Goal: Task Accomplishment & Management: Complete application form

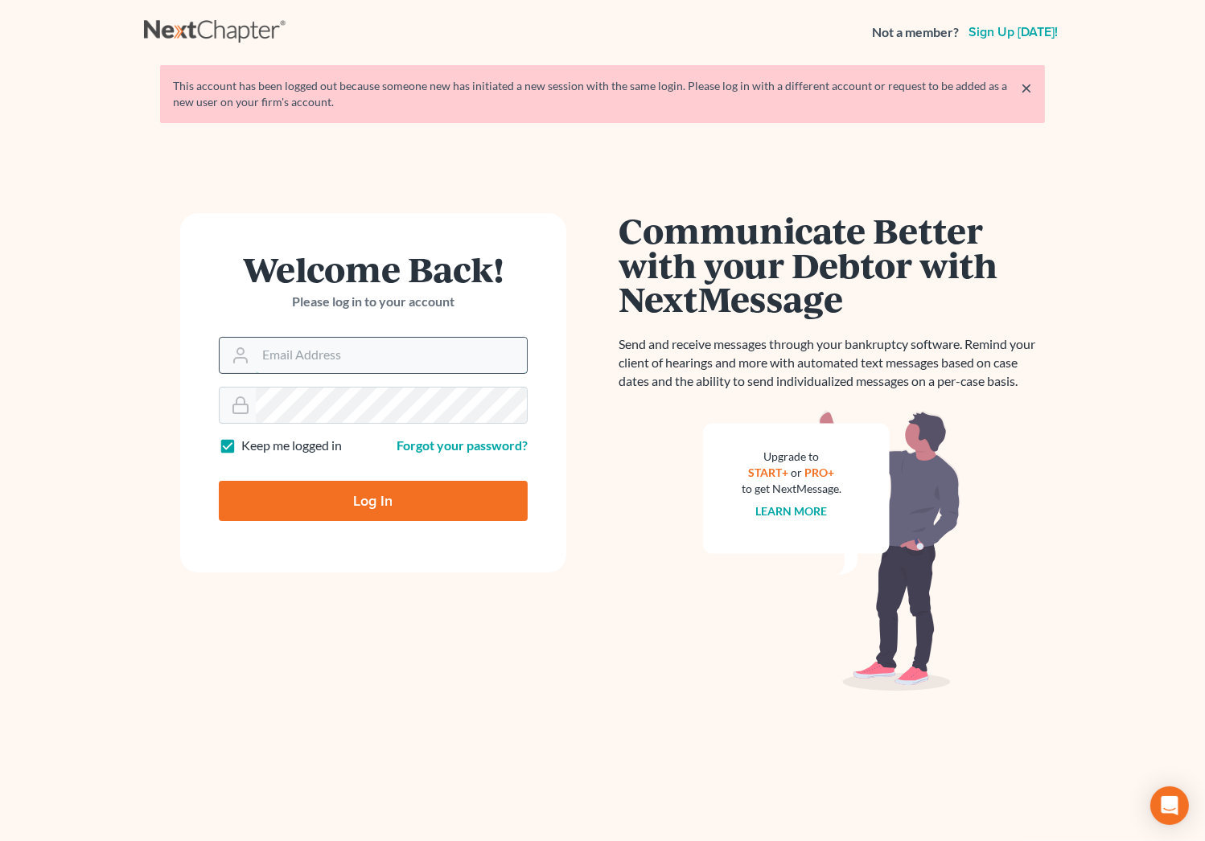
click at [376, 353] on input "Email Address" at bounding box center [391, 355] width 271 height 35
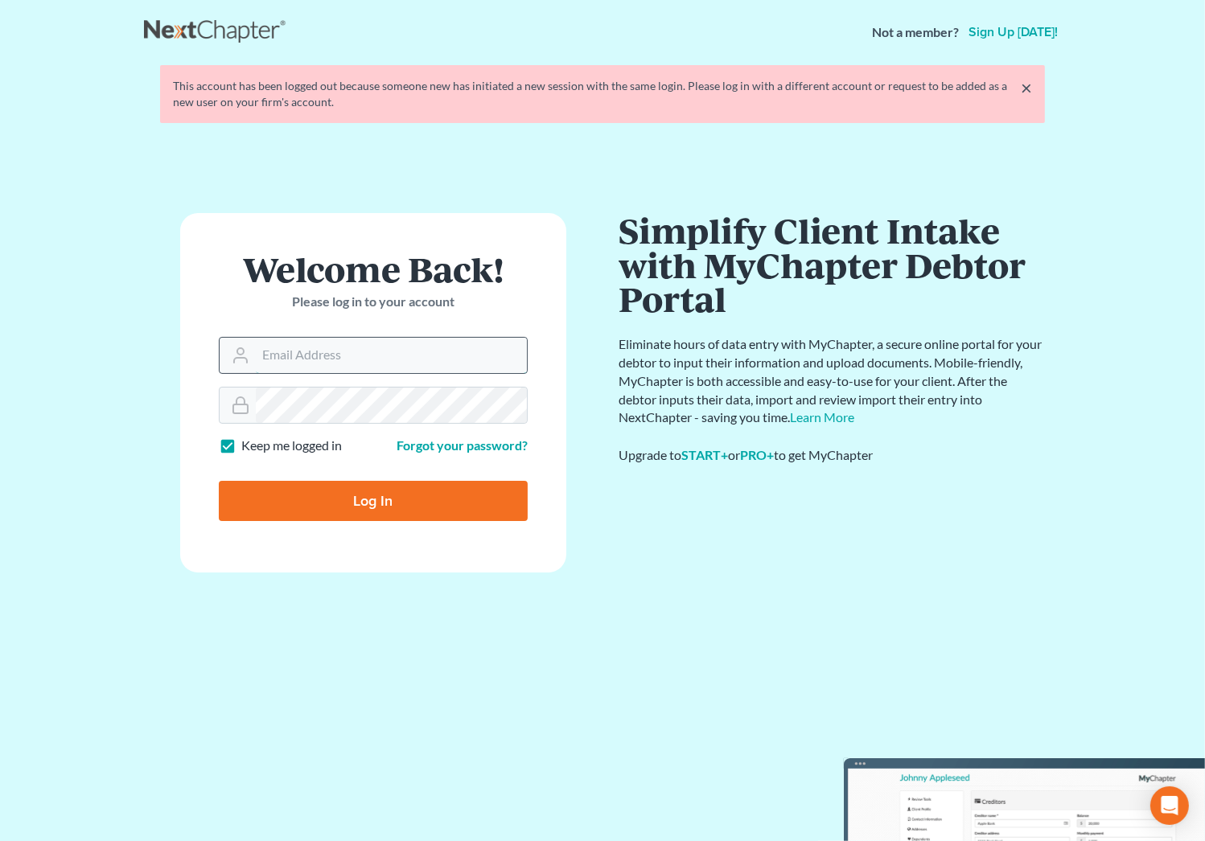
type input "maxwell@groswald.com"
click at [219, 481] on input "Log In" at bounding box center [373, 501] width 309 height 40
type input "Thinking..."
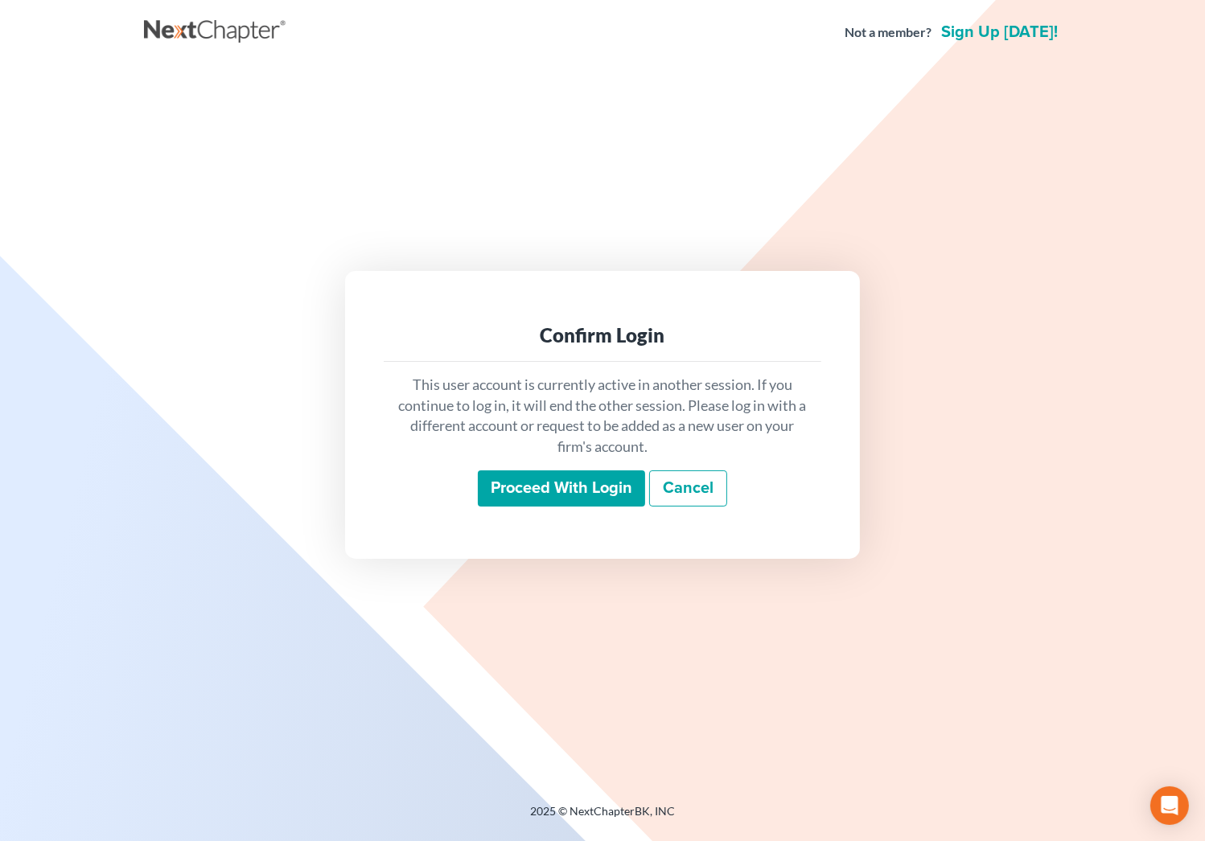
click at [539, 480] on input "Proceed with login" at bounding box center [561, 488] width 167 height 37
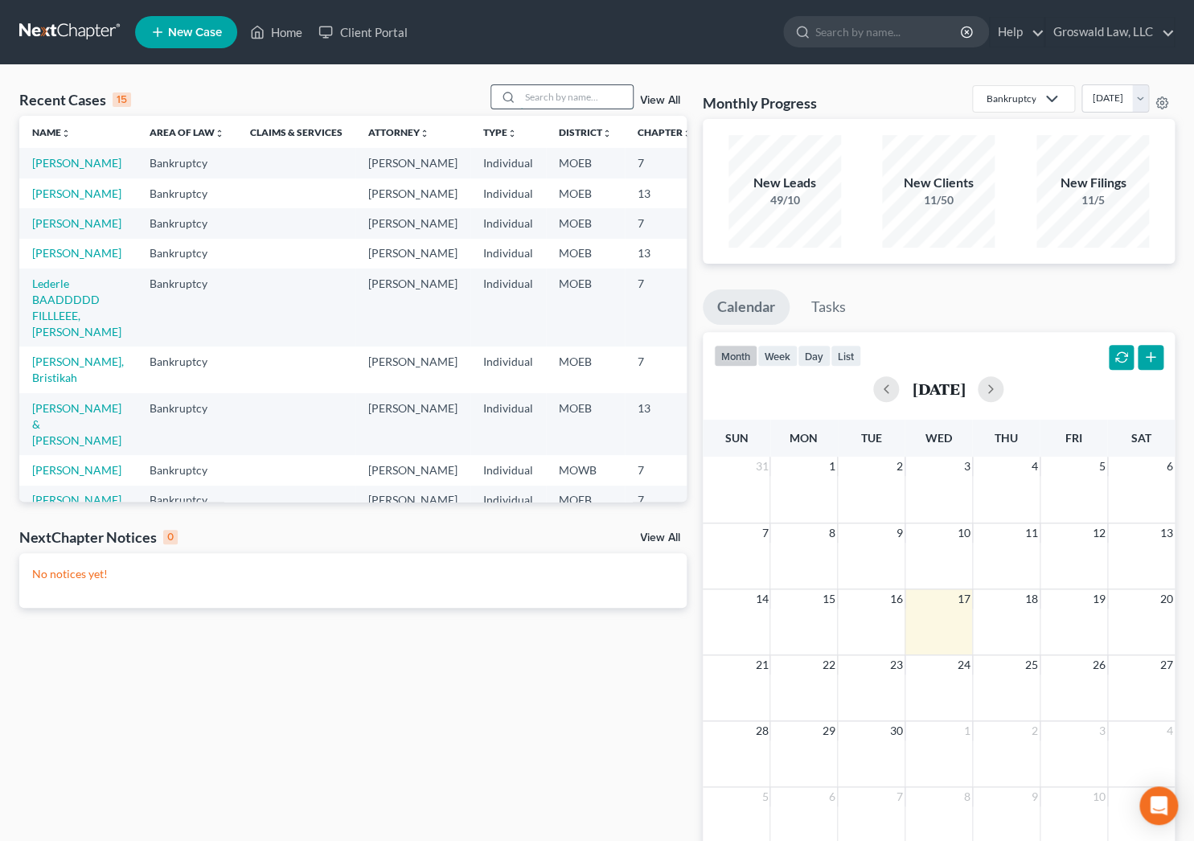
click at [575, 95] on input "search" at bounding box center [576, 96] width 113 height 23
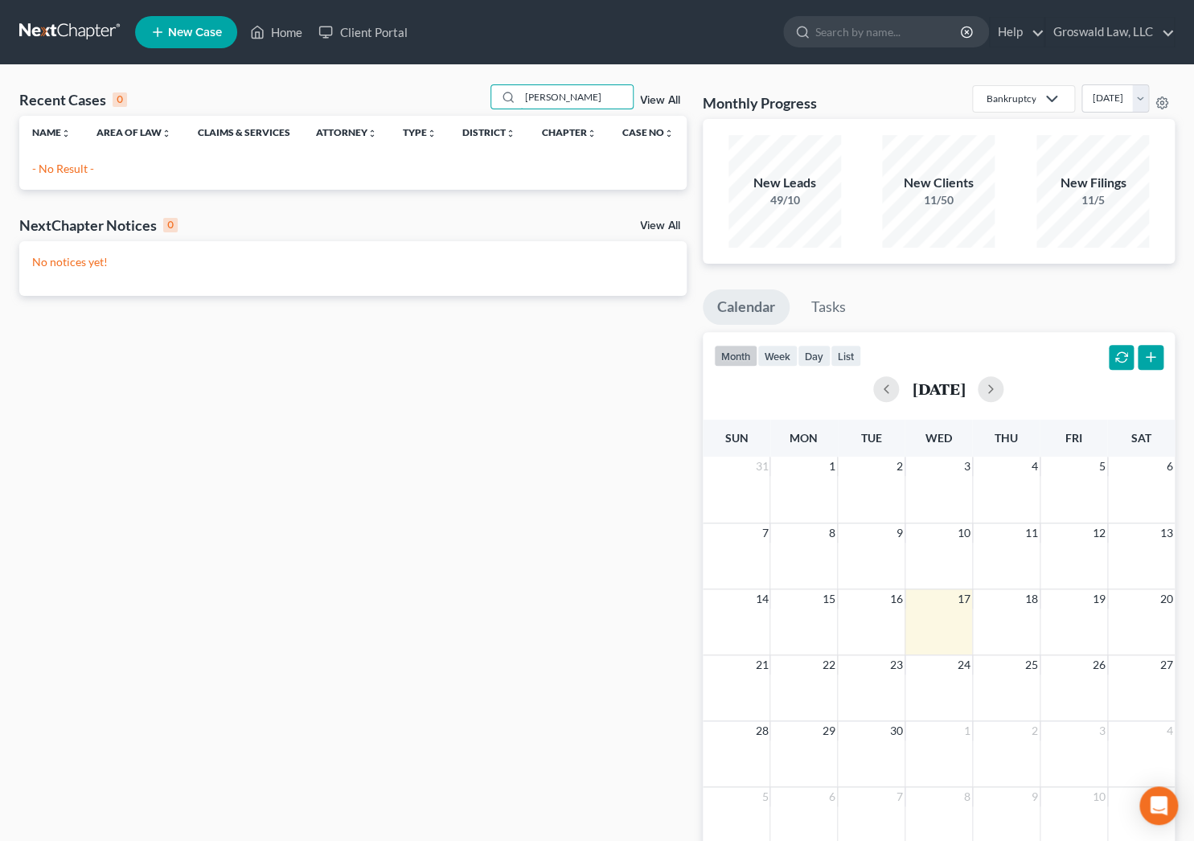
type input "[PERSON_NAME]"
click at [182, 33] on span "New Case" at bounding box center [195, 33] width 54 height 12
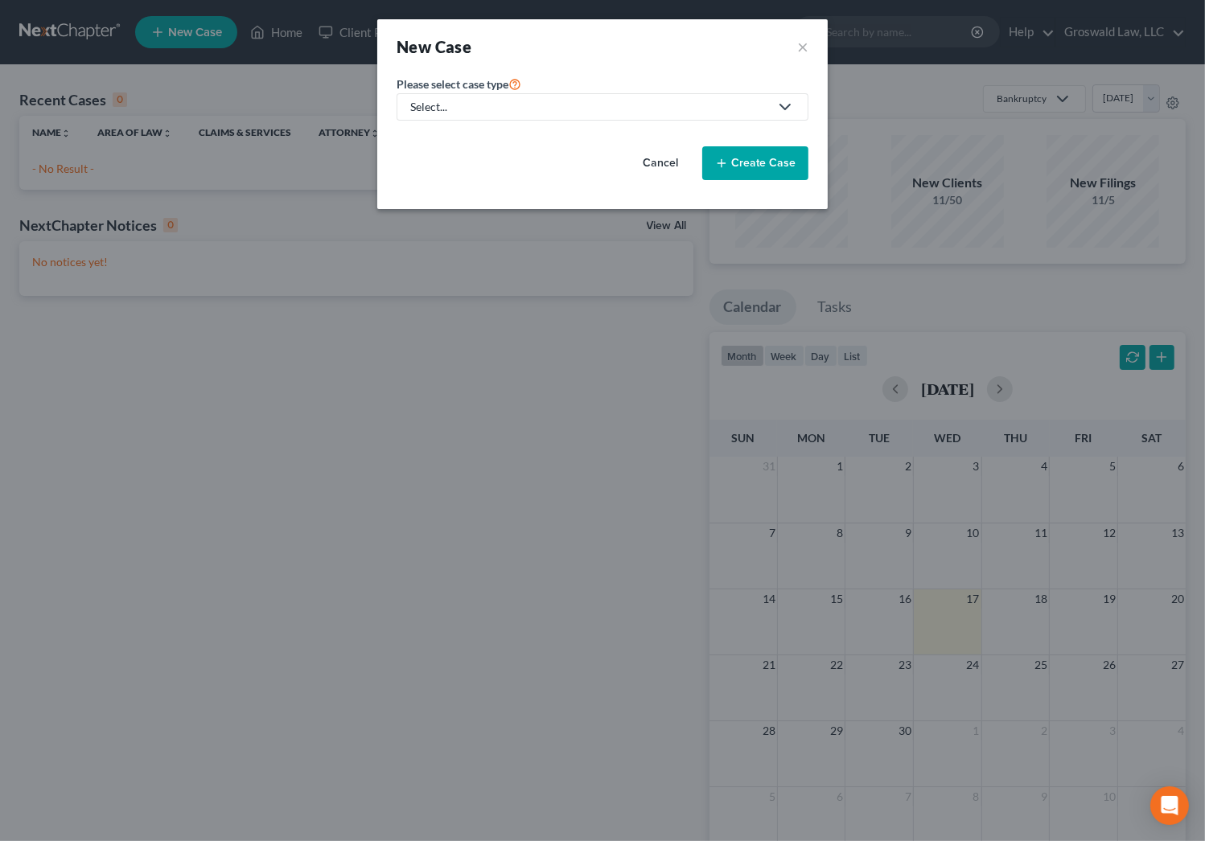
click at [821, 141] on div "Please select case type * Select... Bankruptcy Civil Litigation and Disputes Pe…" at bounding box center [602, 141] width 450 height 135
click at [554, 107] on div "Select..." at bounding box center [589, 107] width 359 height 16
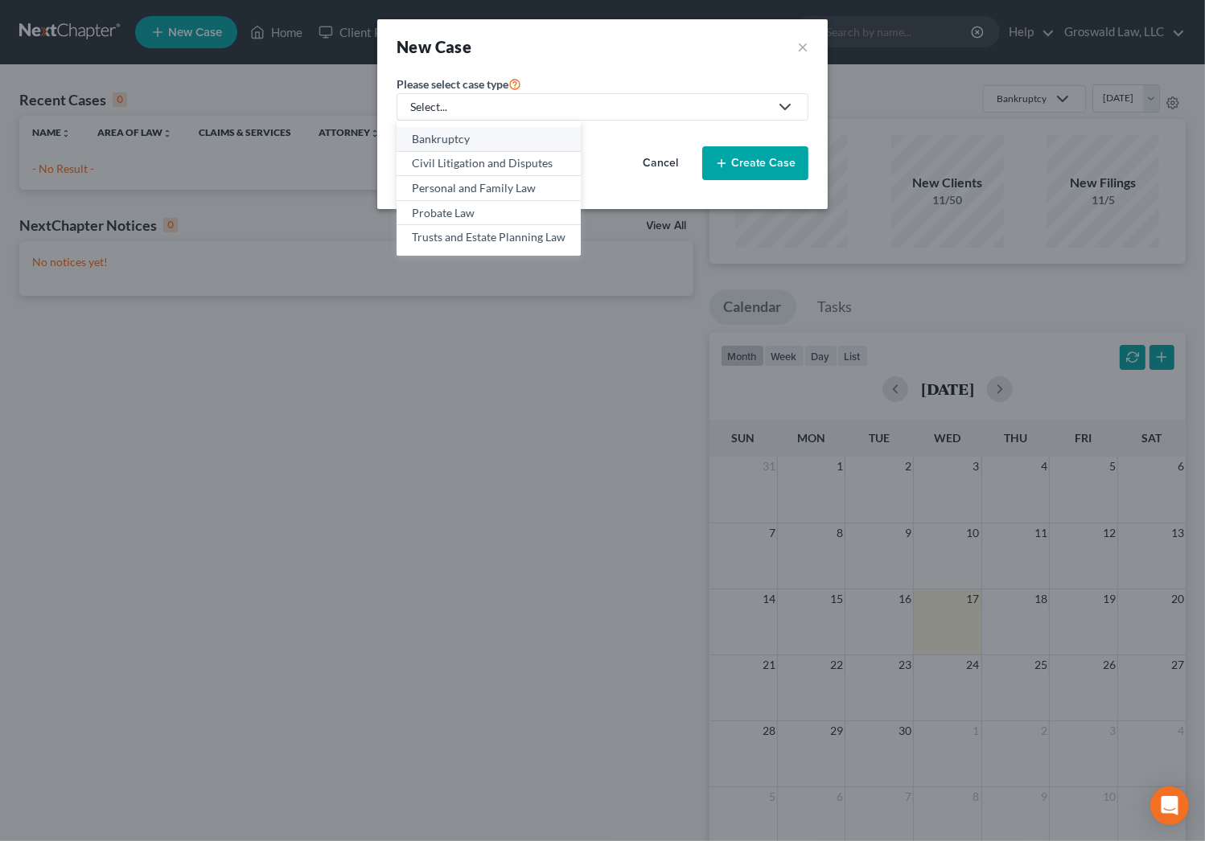
click at [503, 137] on div "Bankruptcy" at bounding box center [489, 139] width 154 height 16
select select "45"
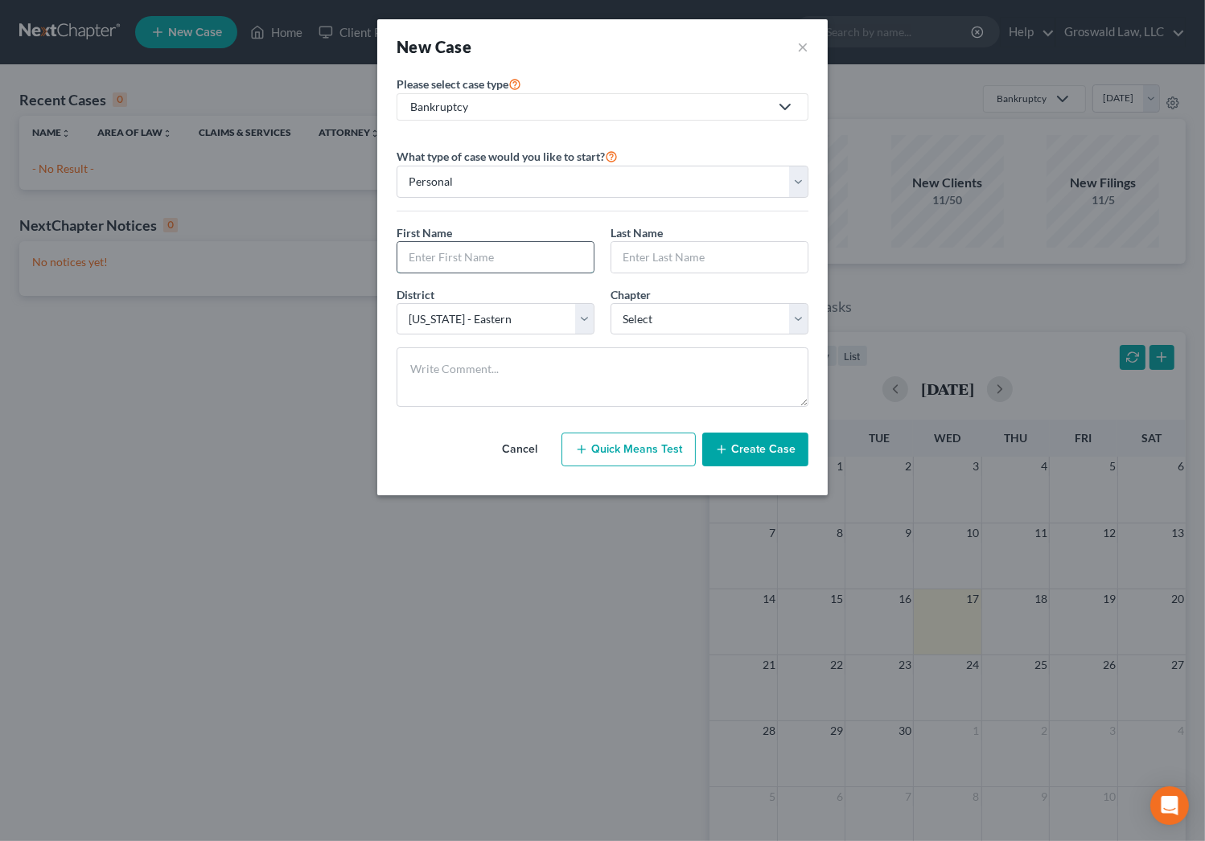
click at [482, 256] on input "text" at bounding box center [495, 257] width 196 height 31
paste input "Chastity"
type input "Chastity"
type input "[PERSON_NAME]"
select select "0"
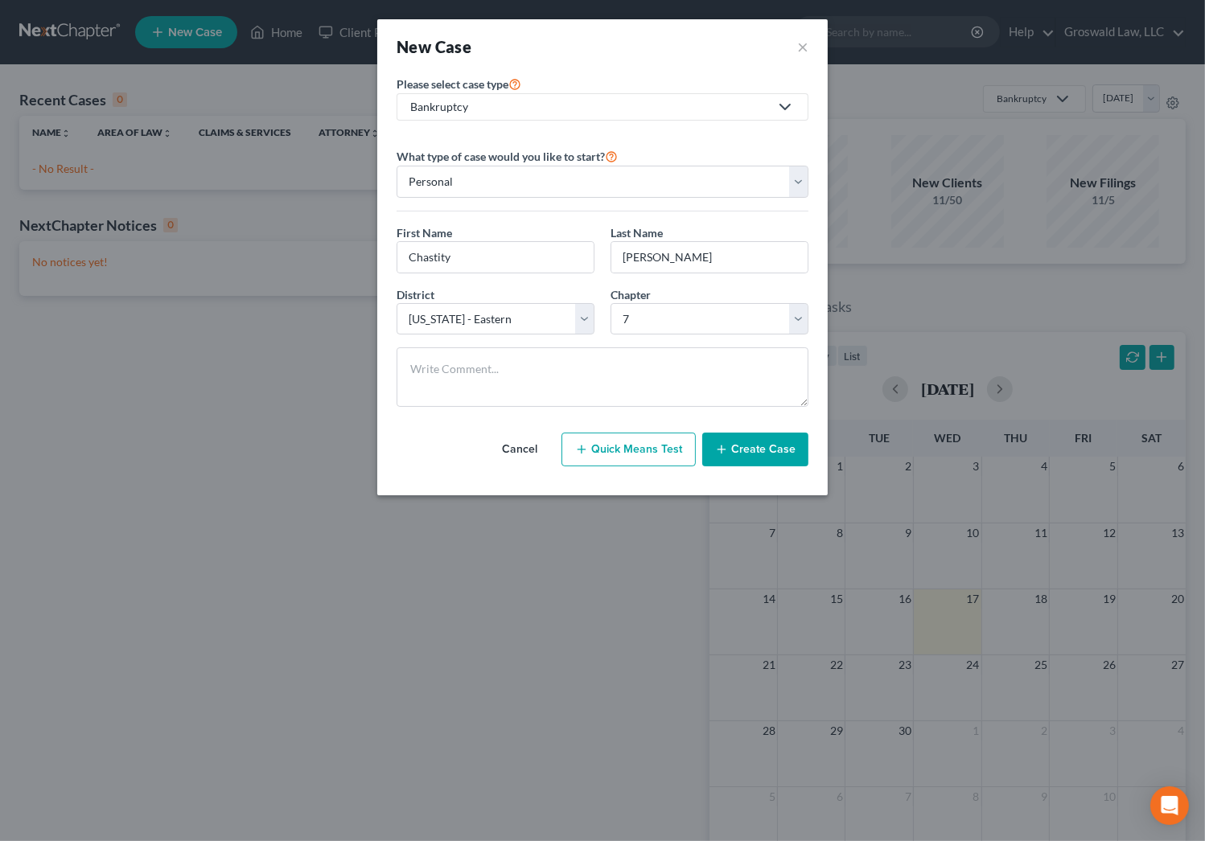
click at [739, 441] on button "Create Case" at bounding box center [755, 450] width 106 height 34
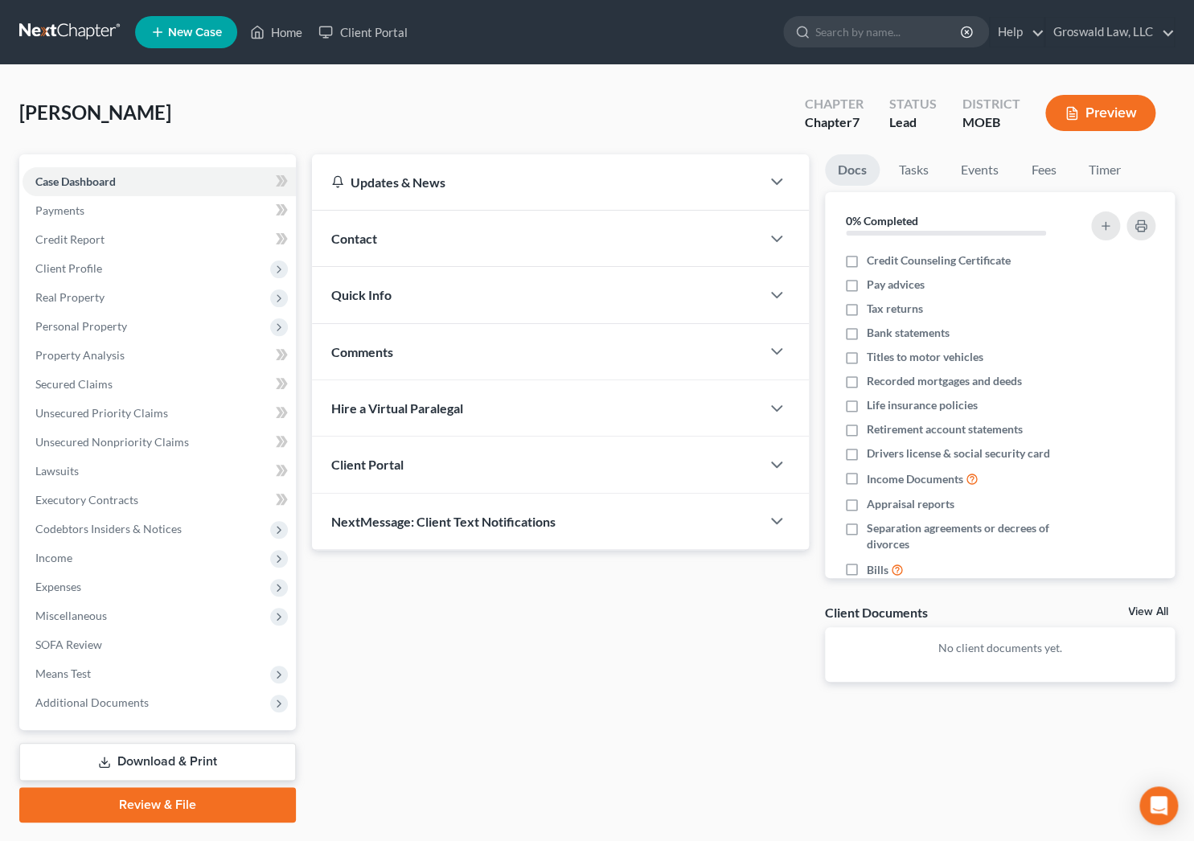
click at [1057, 741] on div "Updates & News × [US_STATE] [GEOGRAPHIC_DATA] Notes: Take a look at NextChapter…" at bounding box center [743, 488] width 879 height 668
click at [466, 236] on div "Contact" at bounding box center [536, 238] width 448 height 55
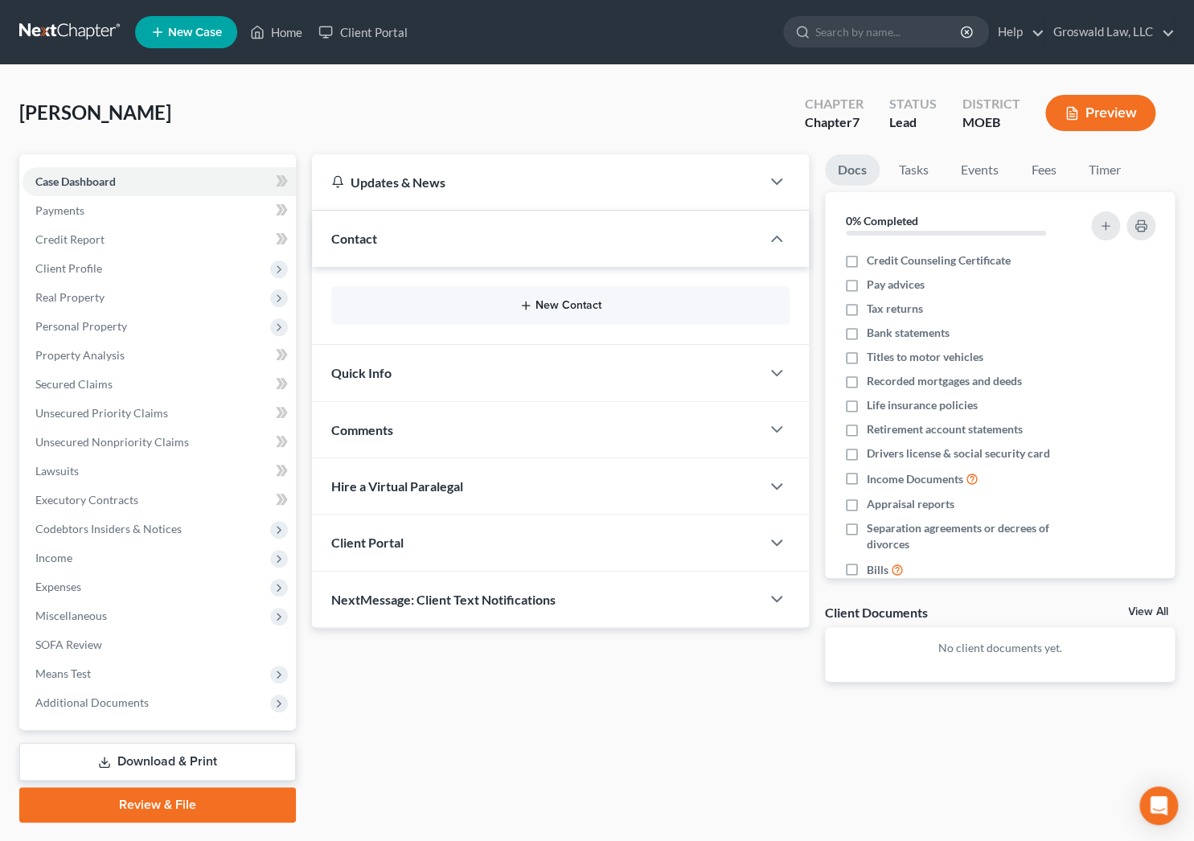
click at [560, 309] on button "New Contact" at bounding box center [560, 305] width 432 height 13
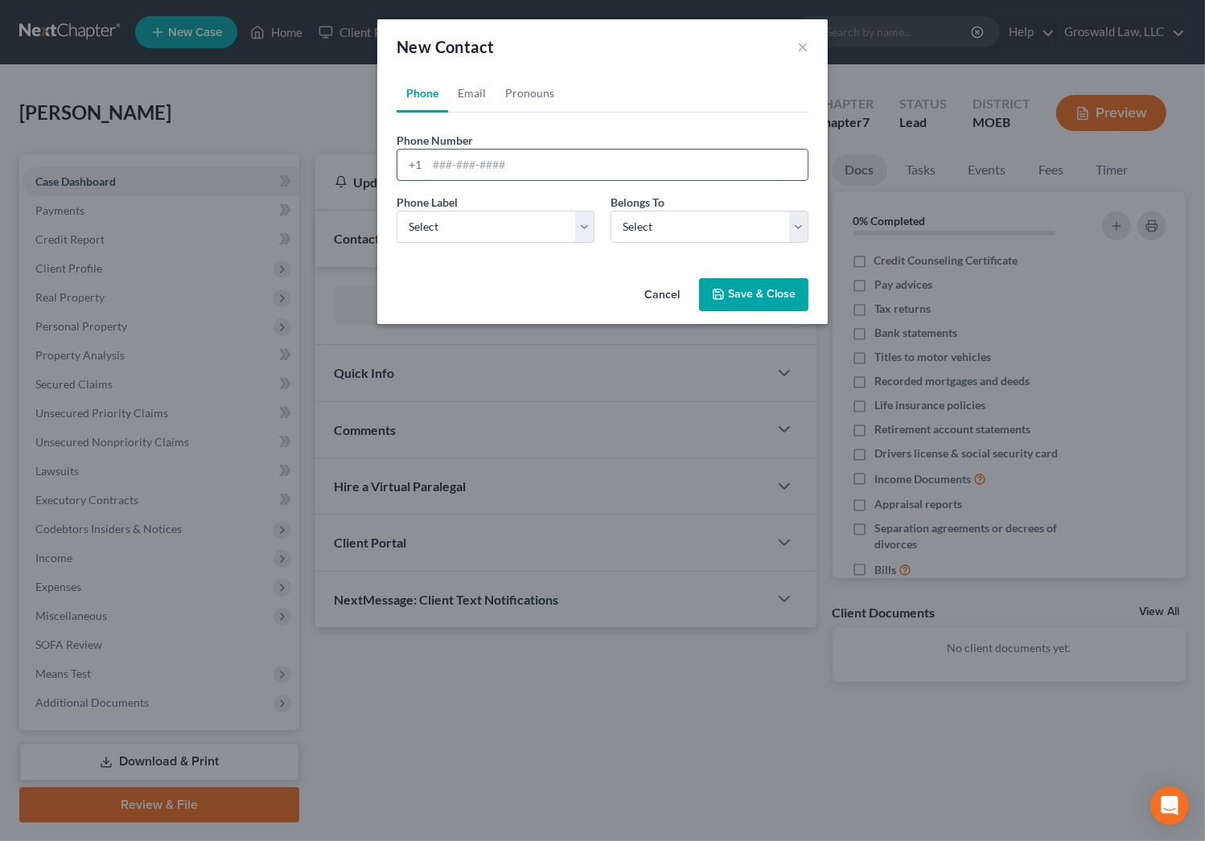
click at [510, 164] on input "tel" at bounding box center [617, 165] width 380 height 31
paste input "744-6179"
type input "[PHONE_NUMBER]"
select select "0"
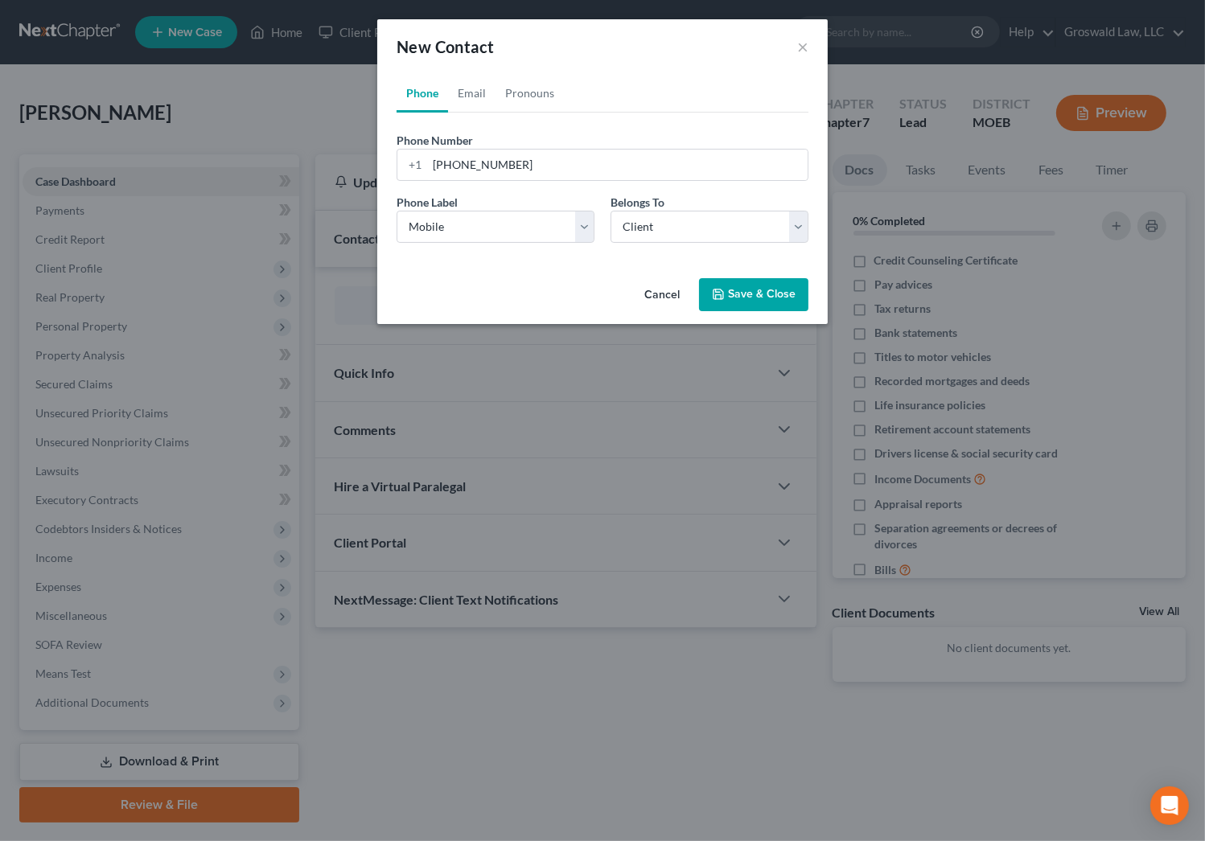
click at [818, 211] on div "Phone Email Pronouns Phone Number * [PHONE_NUMBER] Ext. Phone Label * Select Mo…" at bounding box center [602, 173] width 450 height 198
click at [474, 92] on link "Email" at bounding box center [471, 93] width 47 height 39
click at [483, 164] on input "email" at bounding box center [617, 165] width 380 height 31
paste input "[EMAIL_ADDRESS][DOMAIN_NAME]"
type input "[EMAIL_ADDRESS][DOMAIN_NAME]"
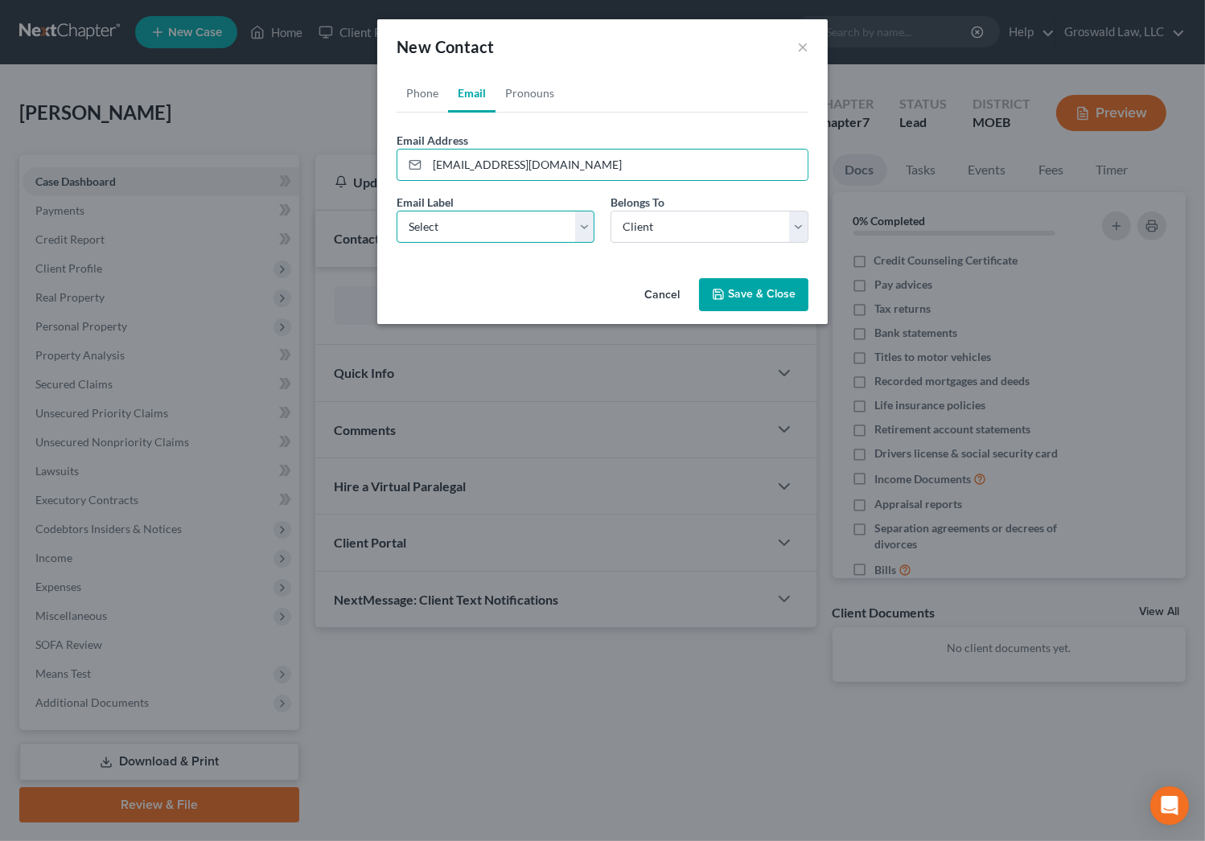
click at [466, 227] on select "Select Home Work Other" at bounding box center [495, 227] width 198 height 32
select select "0"
click at [396, 211] on select "Select Home Work Other" at bounding box center [495, 227] width 198 height 32
drag, startPoint x: 720, startPoint y: 302, endPoint x: 731, endPoint y: 294, distance: 13.2
click at [724, 302] on button "Save & Close" at bounding box center [753, 295] width 109 height 34
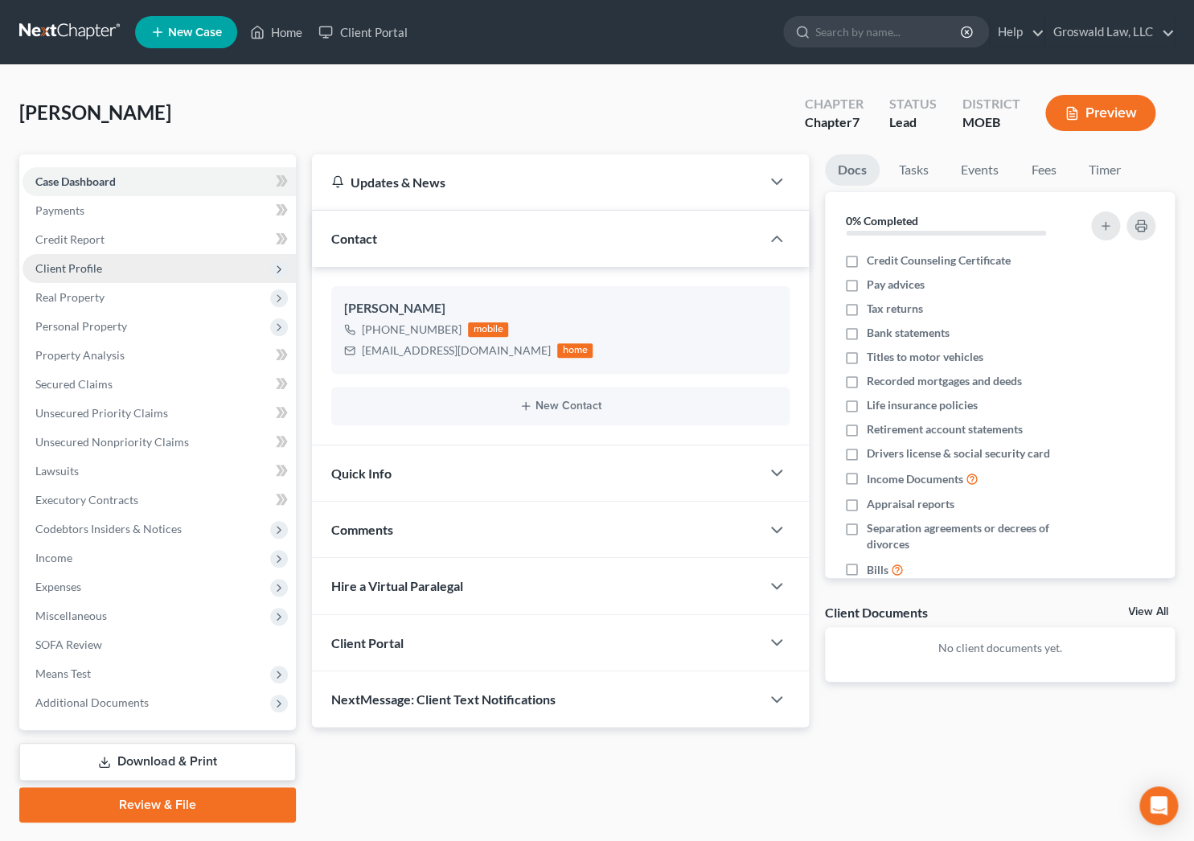
click at [72, 272] on span "Client Profile" at bounding box center [68, 268] width 67 height 14
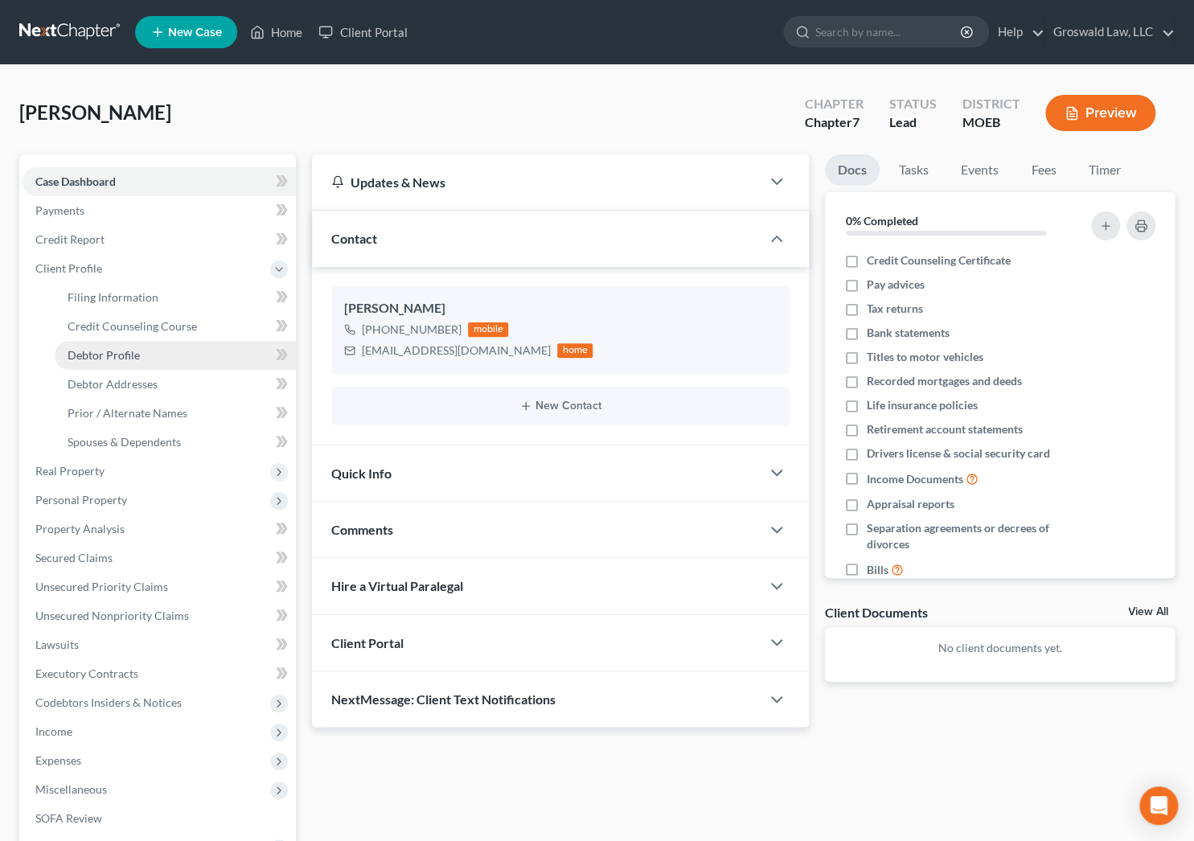
click at [117, 353] on span "Debtor Profile" at bounding box center [104, 355] width 72 height 14
select select "0"
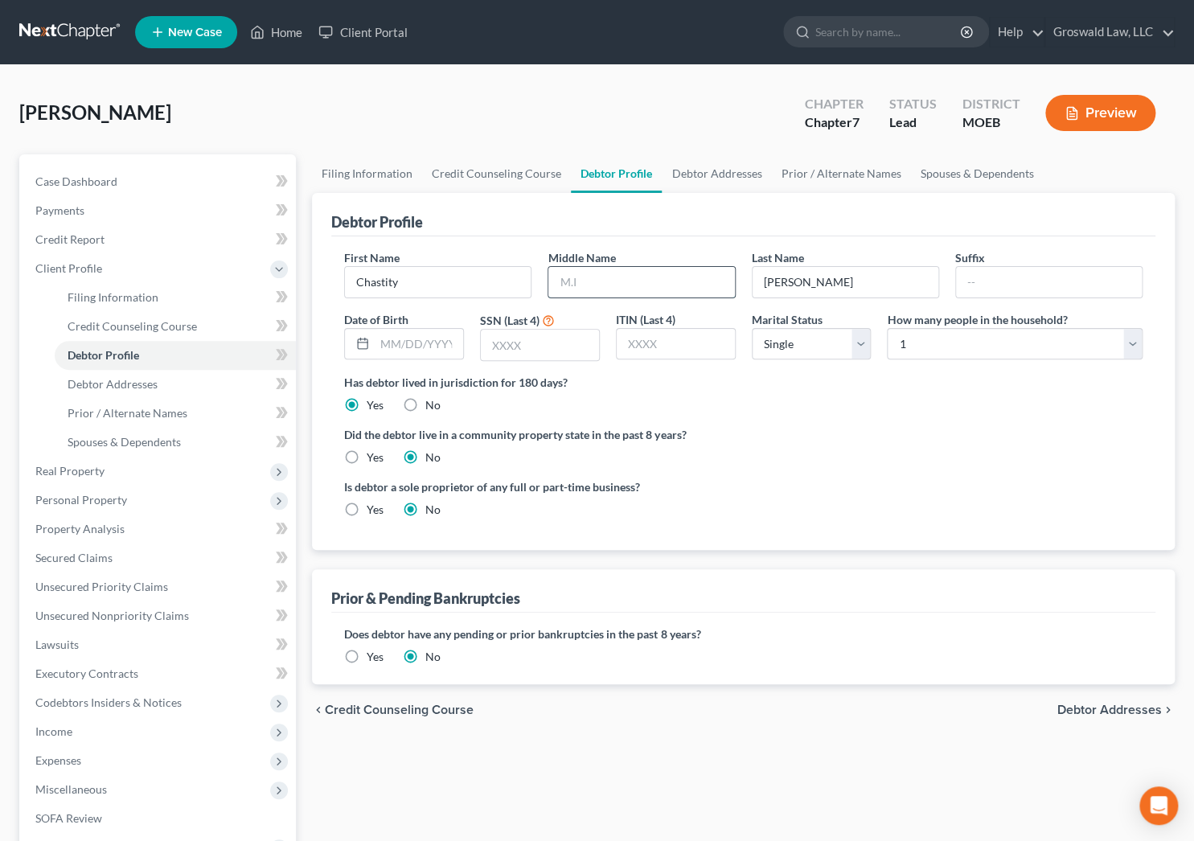
click at [568, 282] on input "text" at bounding box center [641, 282] width 186 height 31
type input "[US_STATE]"
drag, startPoint x: 778, startPoint y: 477, endPoint x: 613, endPoint y: 384, distance: 189.4
click at [777, 478] on div "Is debtor a sole proprietor of any full or part-time business? Yes No" at bounding box center [743, 504] width 815 height 52
click at [113, 184] on span "Case Dashboard" at bounding box center [76, 181] width 82 height 14
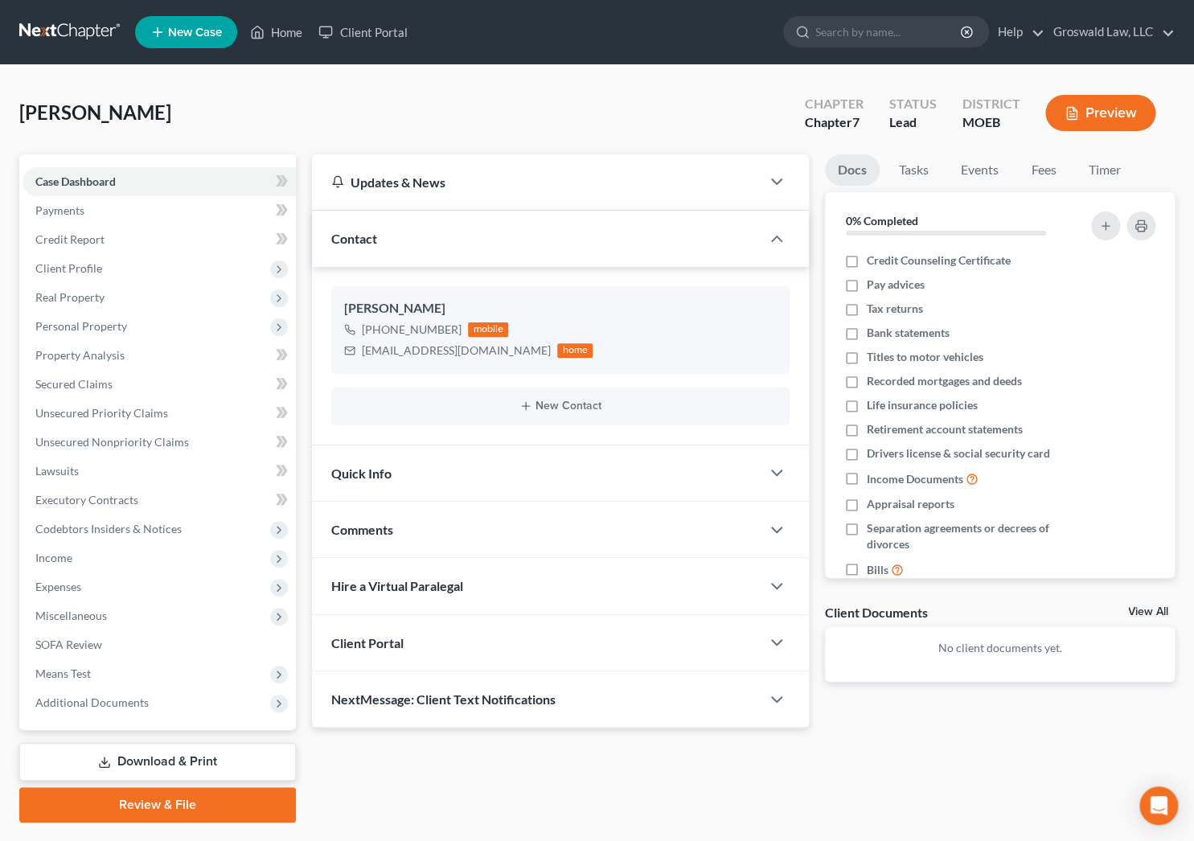
click at [1027, 760] on div "Updates & News × [US_STATE] [GEOGRAPHIC_DATA] Notes: Take a look at NextChapter…" at bounding box center [743, 488] width 879 height 668
click at [187, 31] on span "New Case" at bounding box center [195, 33] width 54 height 12
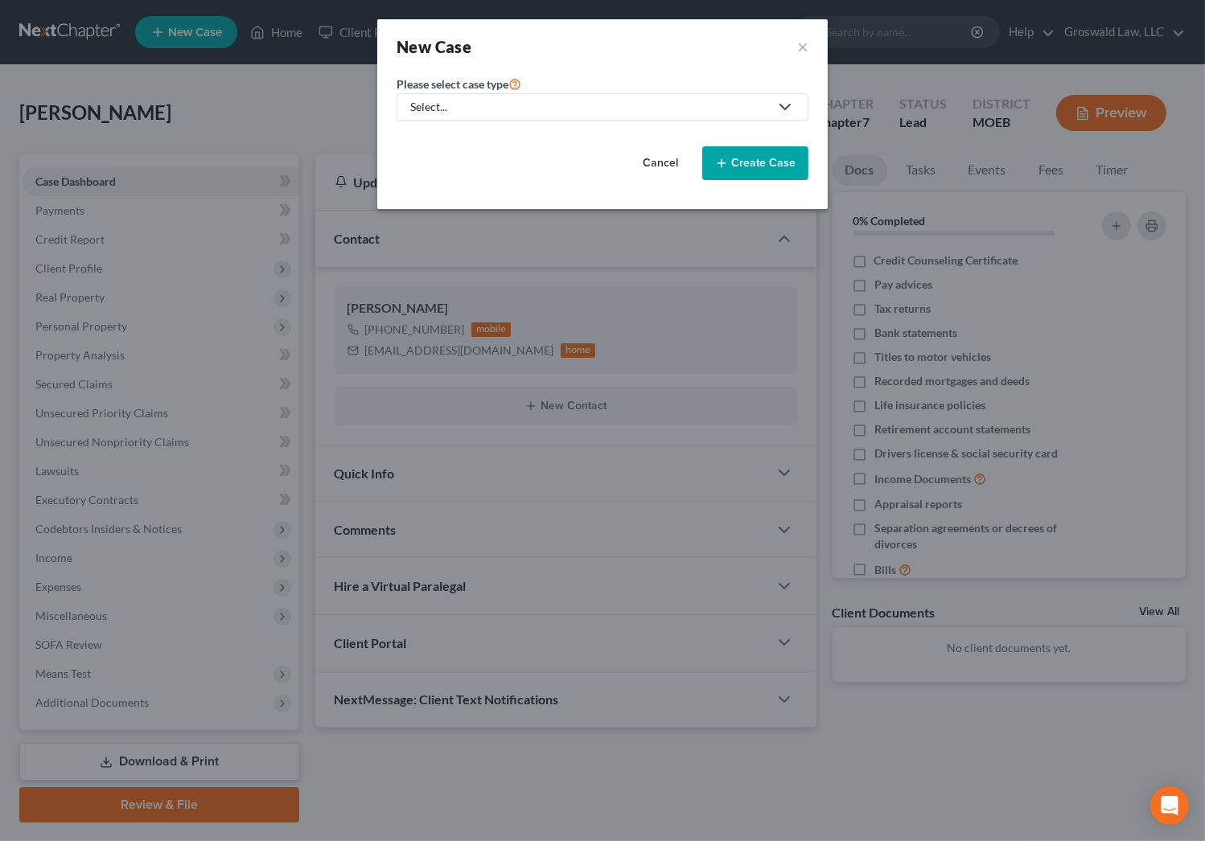
drag, startPoint x: 508, startPoint y: 101, endPoint x: 499, endPoint y: 128, distance: 28.2
click at [508, 102] on div "Select..." at bounding box center [589, 107] width 359 height 16
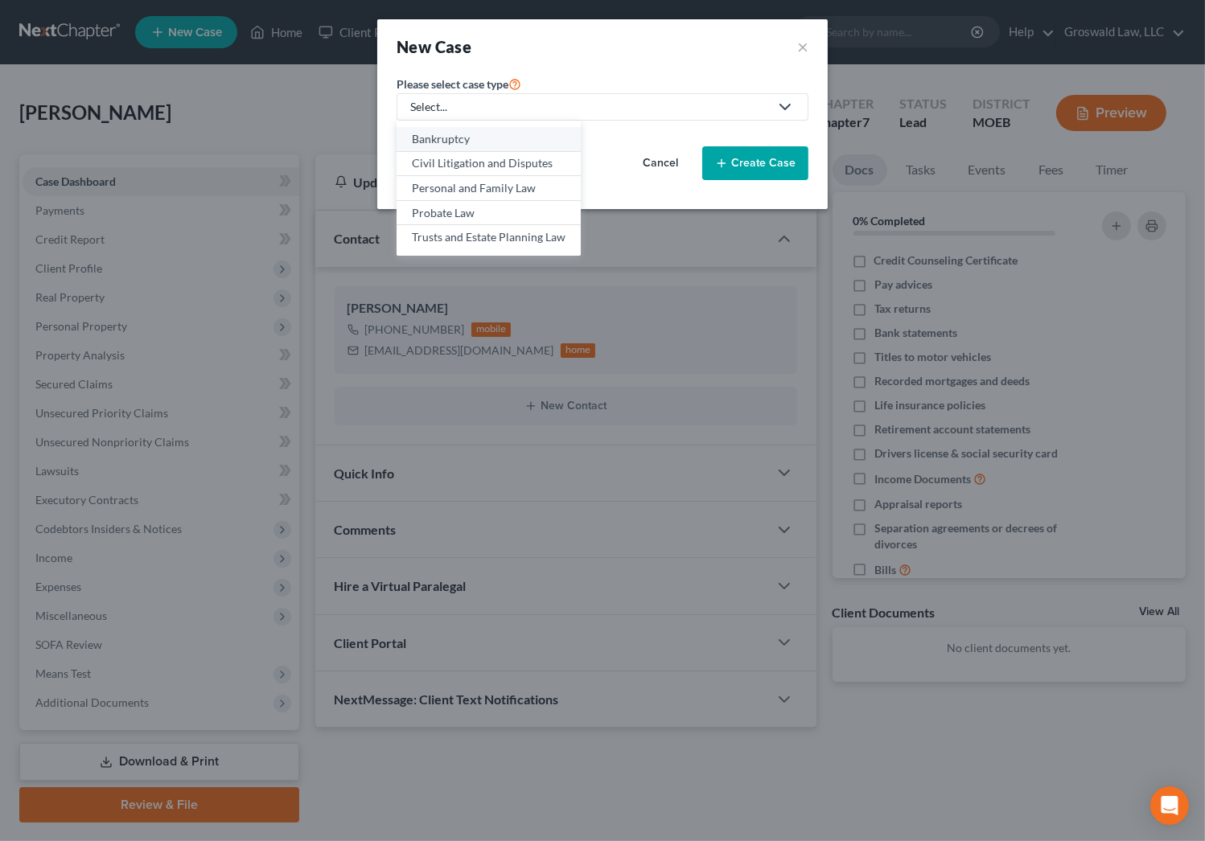
click at [462, 137] on div "Bankruptcy" at bounding box center [489, 139] width 154 height 16
select select "45"
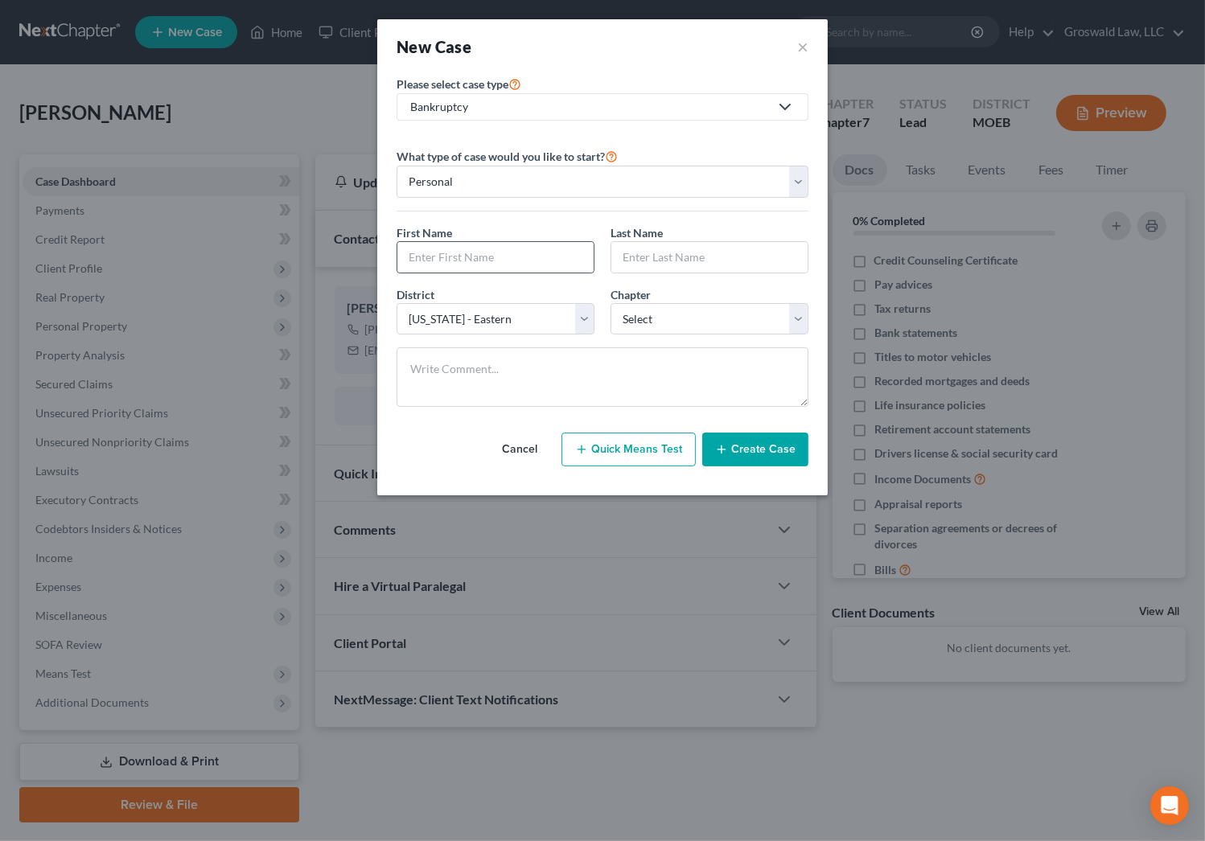
click at [459, 272] on div at bounding box center [495, 257] width 198 height 32
click at [461, 247] on input "text" at bounding box center [495, 257] width 196 height 31
type input "[PERSON_NAME]"
select select "3"
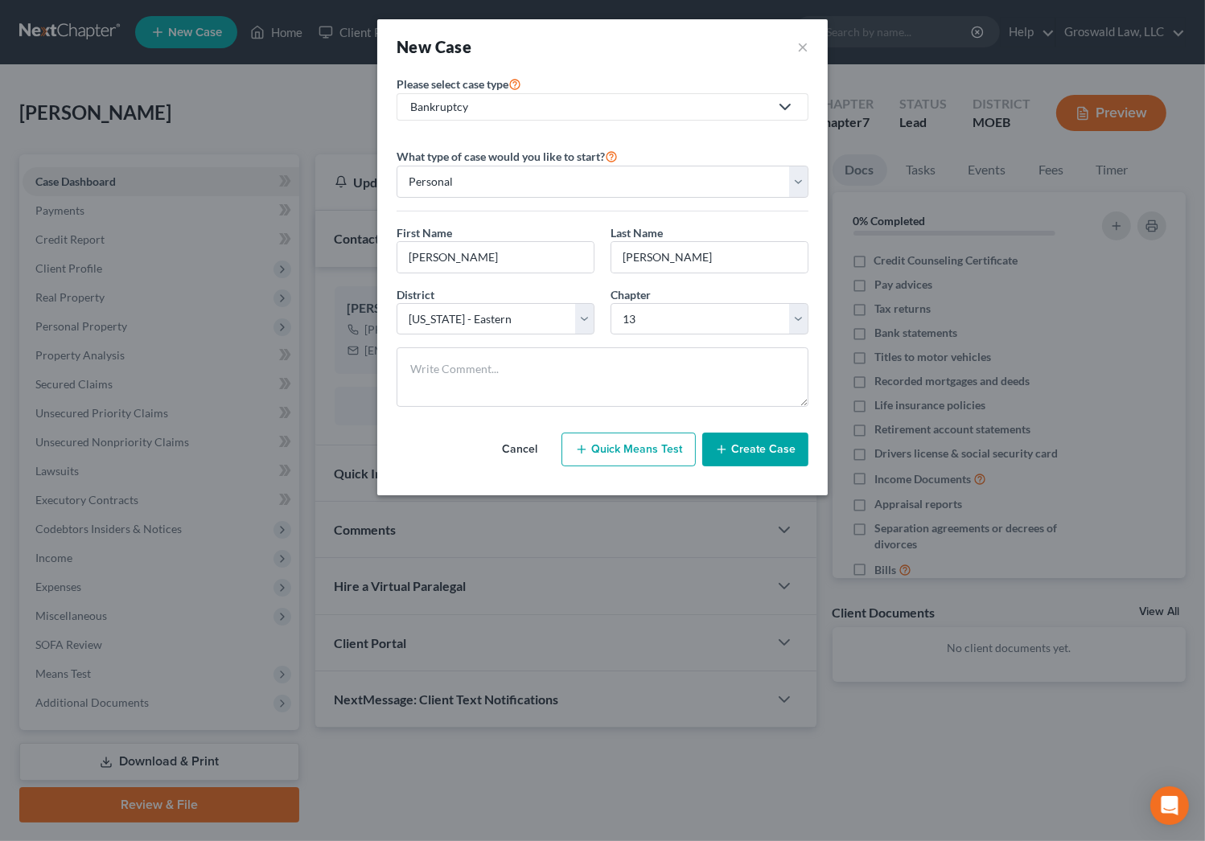
click at [772, 452] on button "Create Case" at bounding box center [755, 450] width 106 height 34
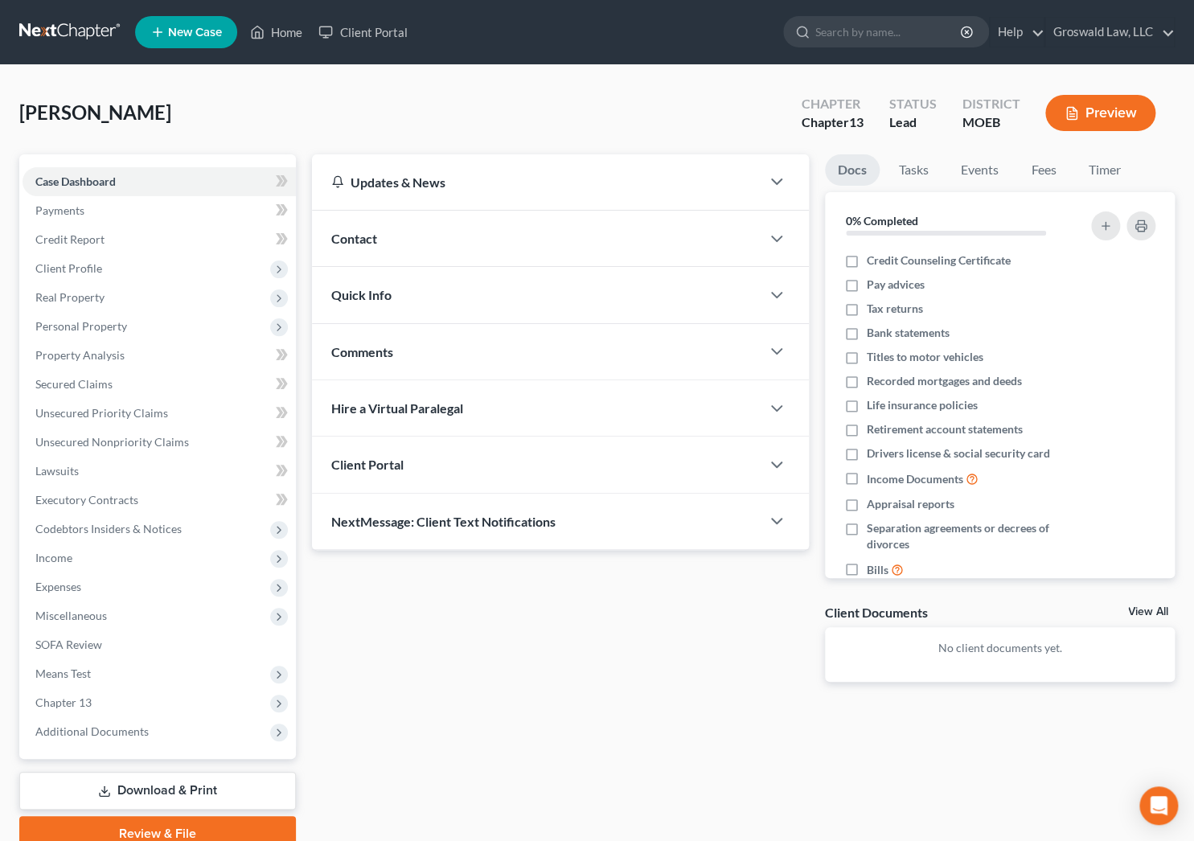
click at [419, 252] on div "Contact" at bounding box center [536, 238] width 448 height 55
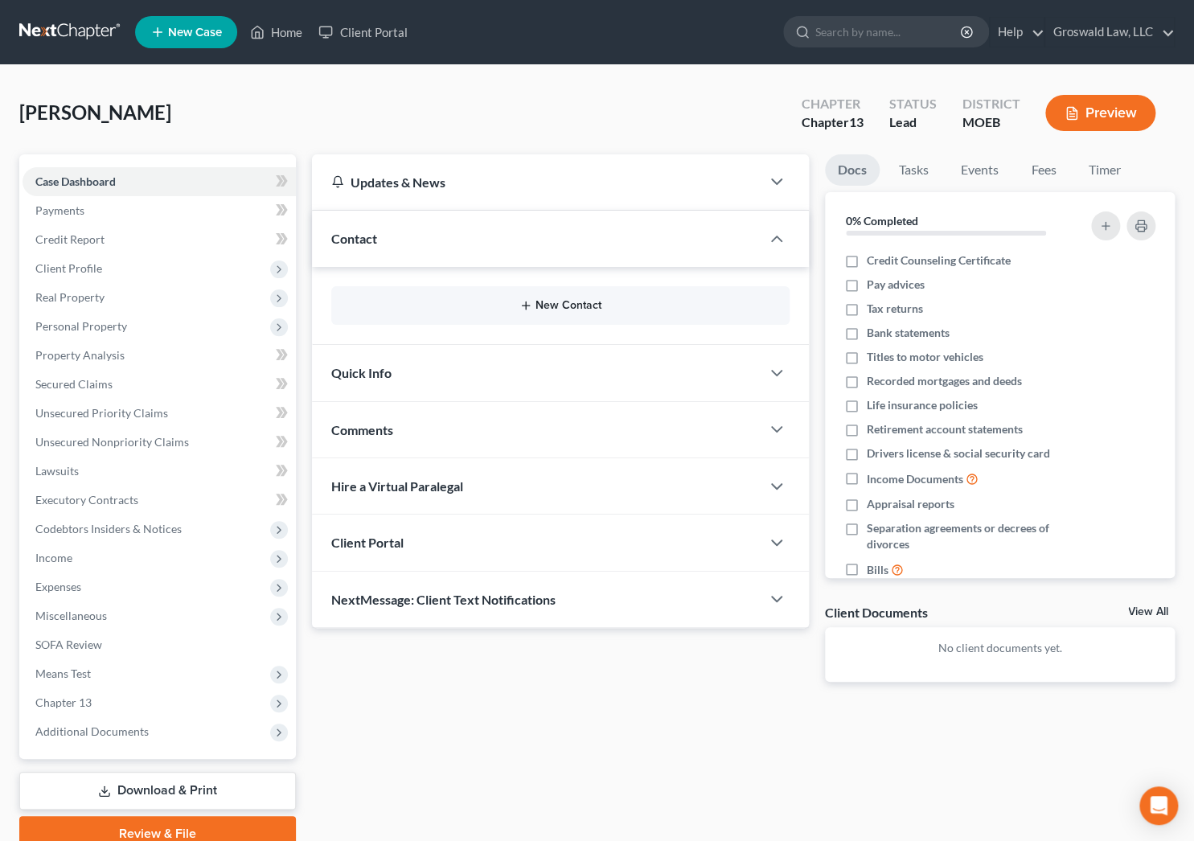
click at [486, 303] on button "New Contact" at bounding box center [560, 305] width 432 height 13
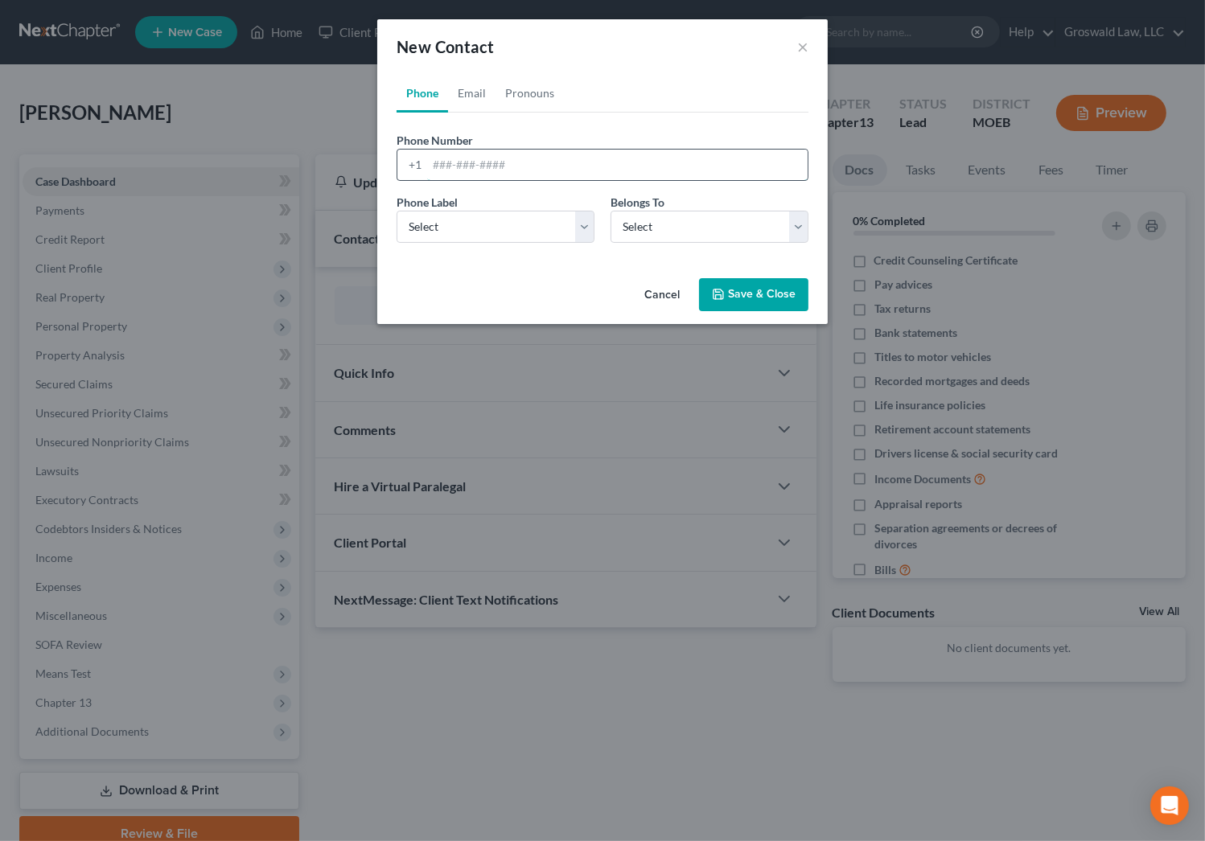
click at [471, 171] on input "tel" at bounding box center [617, 165] width 380 height 31
type input "[PHONE_NUMBER]"
select select "0"
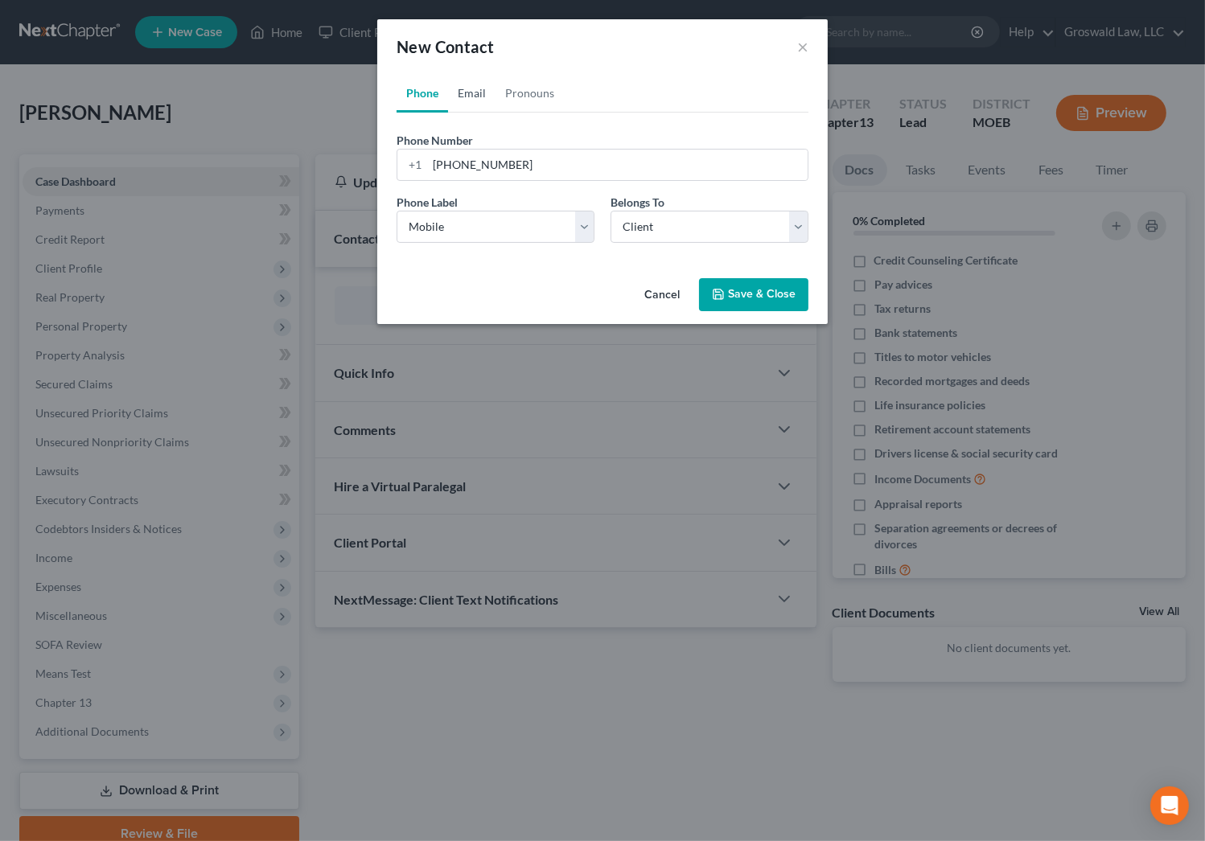
click at [462, 94] on link "Email" at bounding box center [471, 93] width 47 height 39
click at [478, 157] on input "email" at bounding box center [617, 165] width 380 height 31
type input "[EMAIL_ADDRESS][DOMAIN_NAME]"
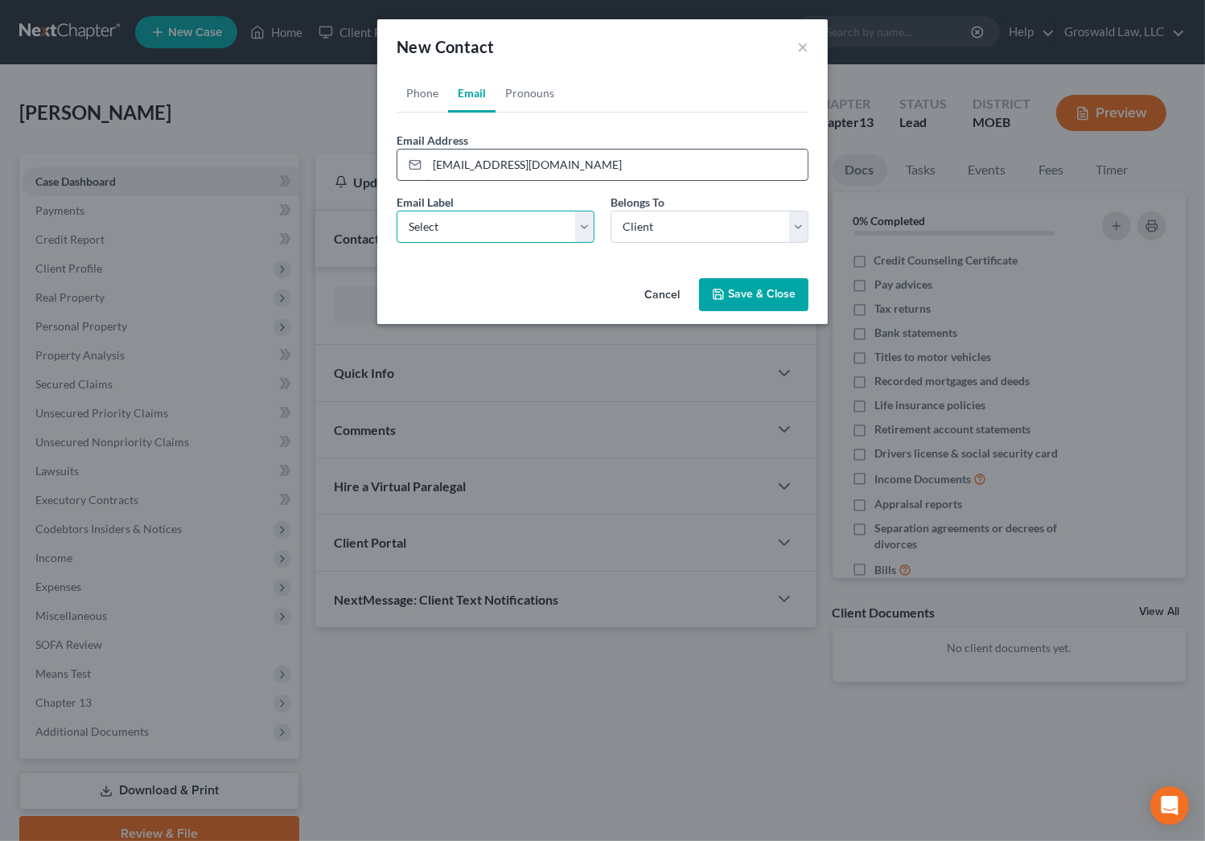
select select "0"
click at [761, 297] on button "Save & Close" at bounding box center [753, 295] width 109 height 34
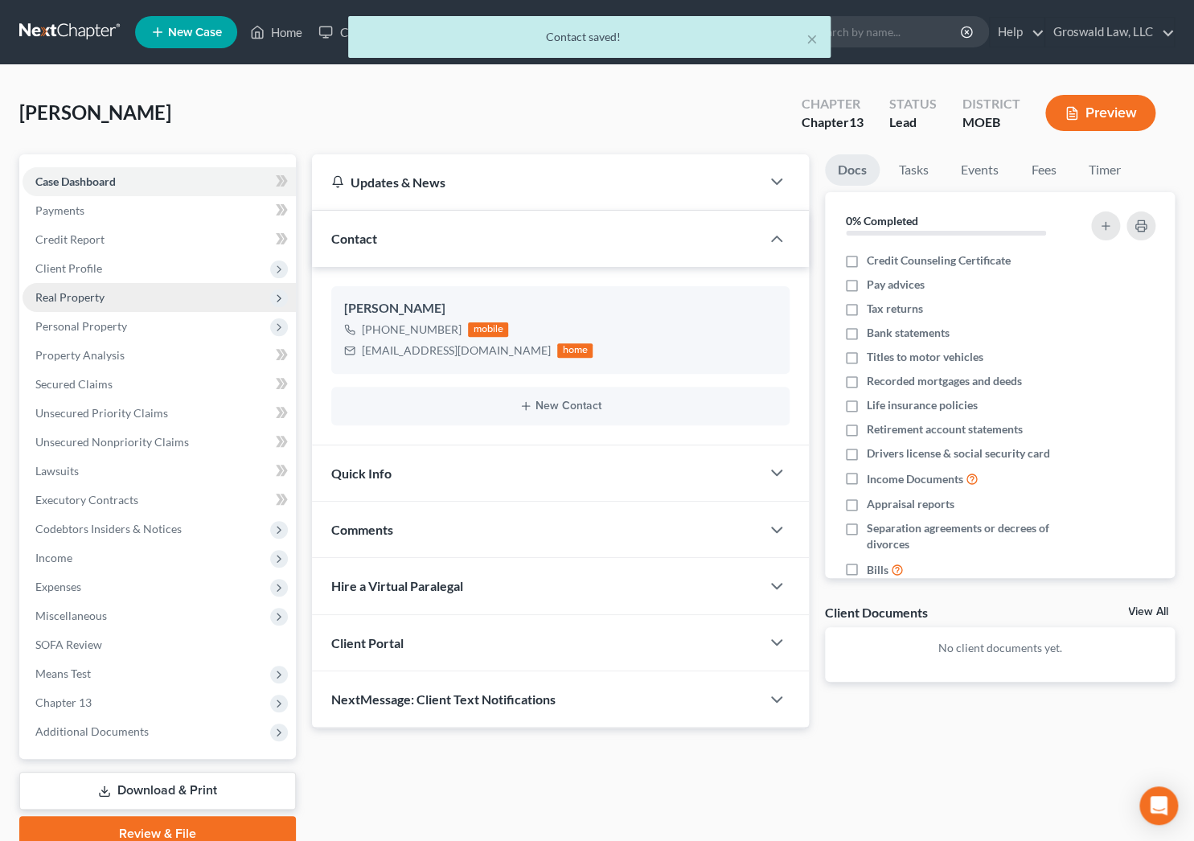
click at [77, 300] on span "Real Property" at bounding box center [69, 297] width 69 height 14
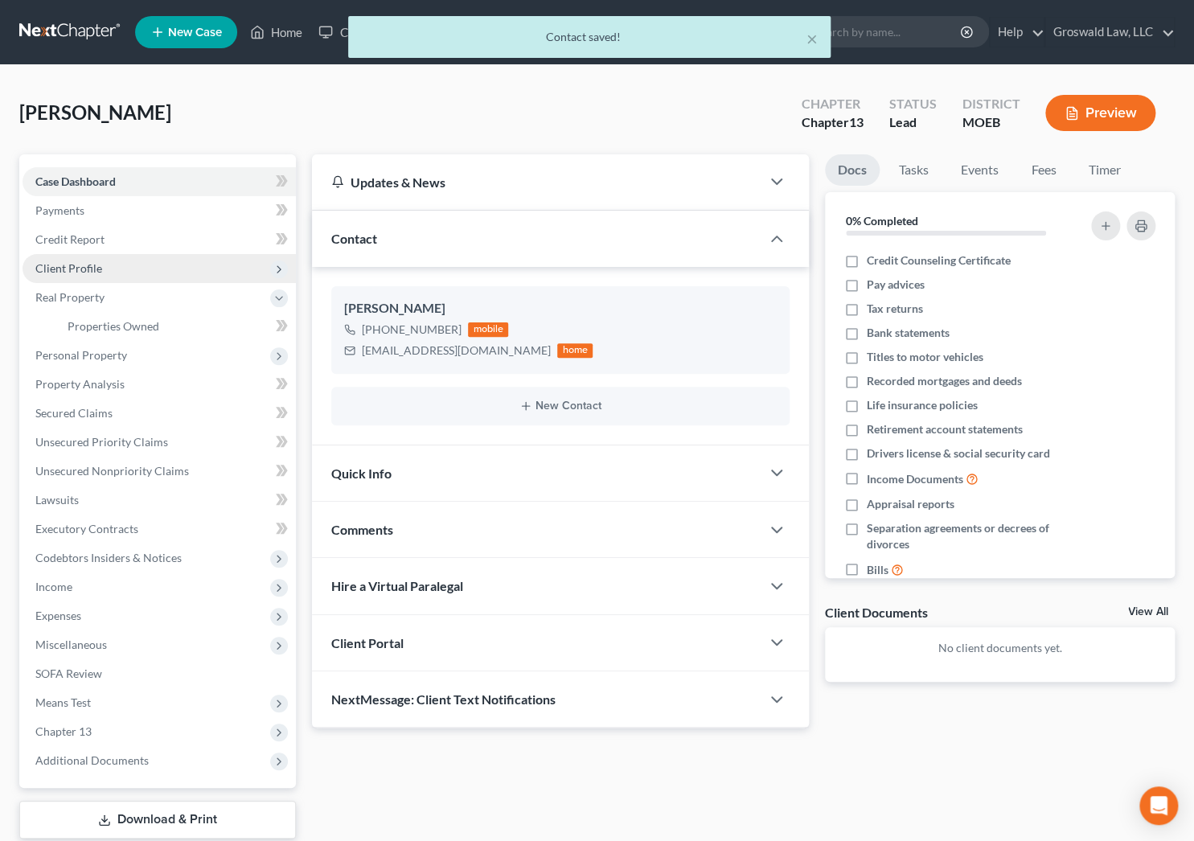
click at [82, 265] on span "Client Profile" at bounding box center [68, 268] width 67 height 14
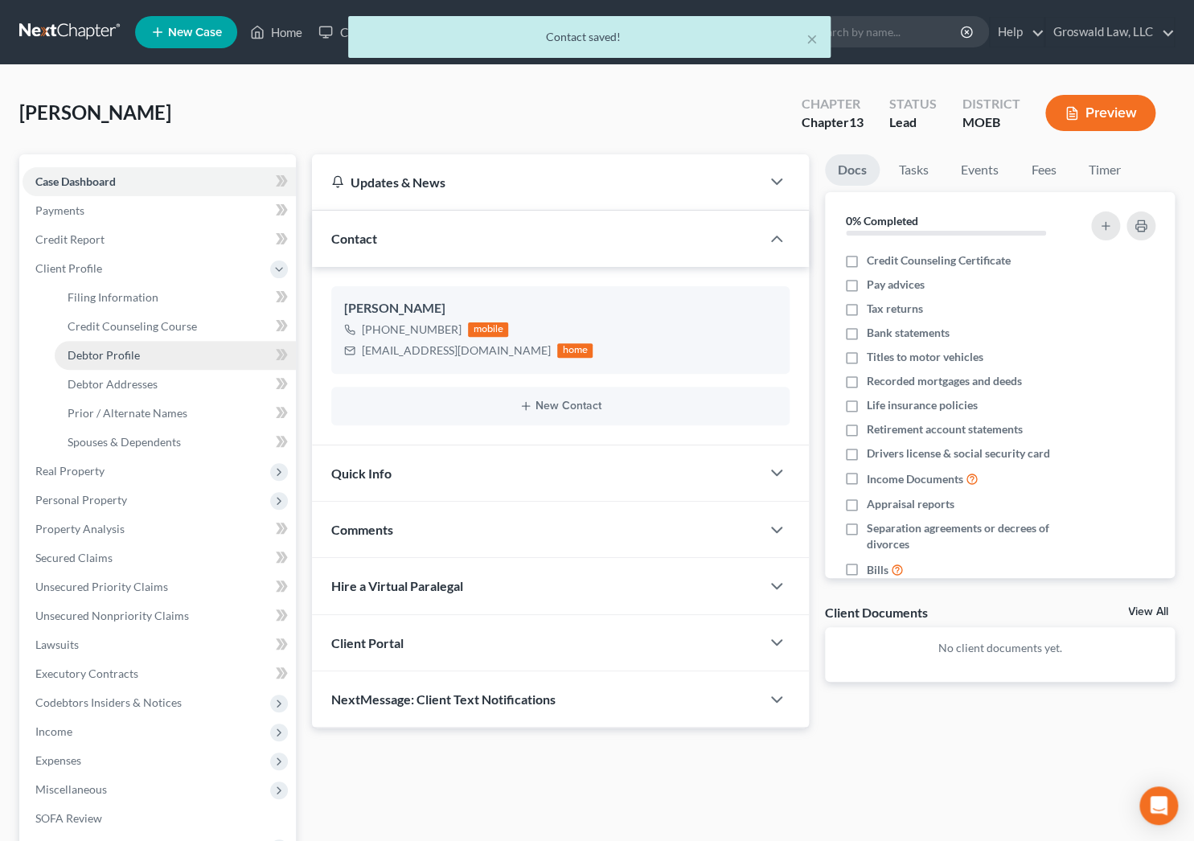
click at [139, 354] on link "Debtor Profile" at bounding box center [175, 355] width 241 height 29
select select "0"
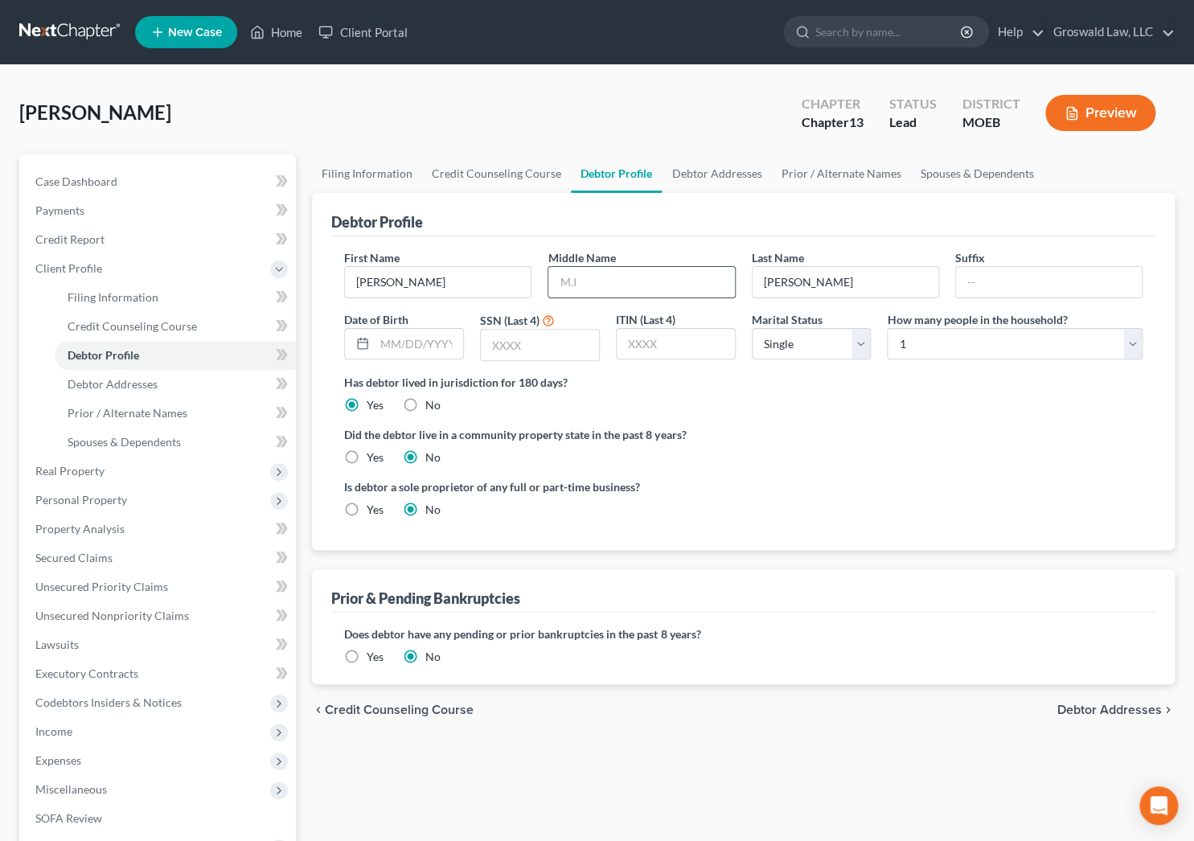
click at [657, 282] on input "text" at bounding box center [641, 282] width 186 height 31
click at [625, 273] on input "[PERSON_NAME]" at bounding box center [641, 282] width 186 height 31
type input "[PERSON_NAME]"
type input "[DATE]"
type input "0661"
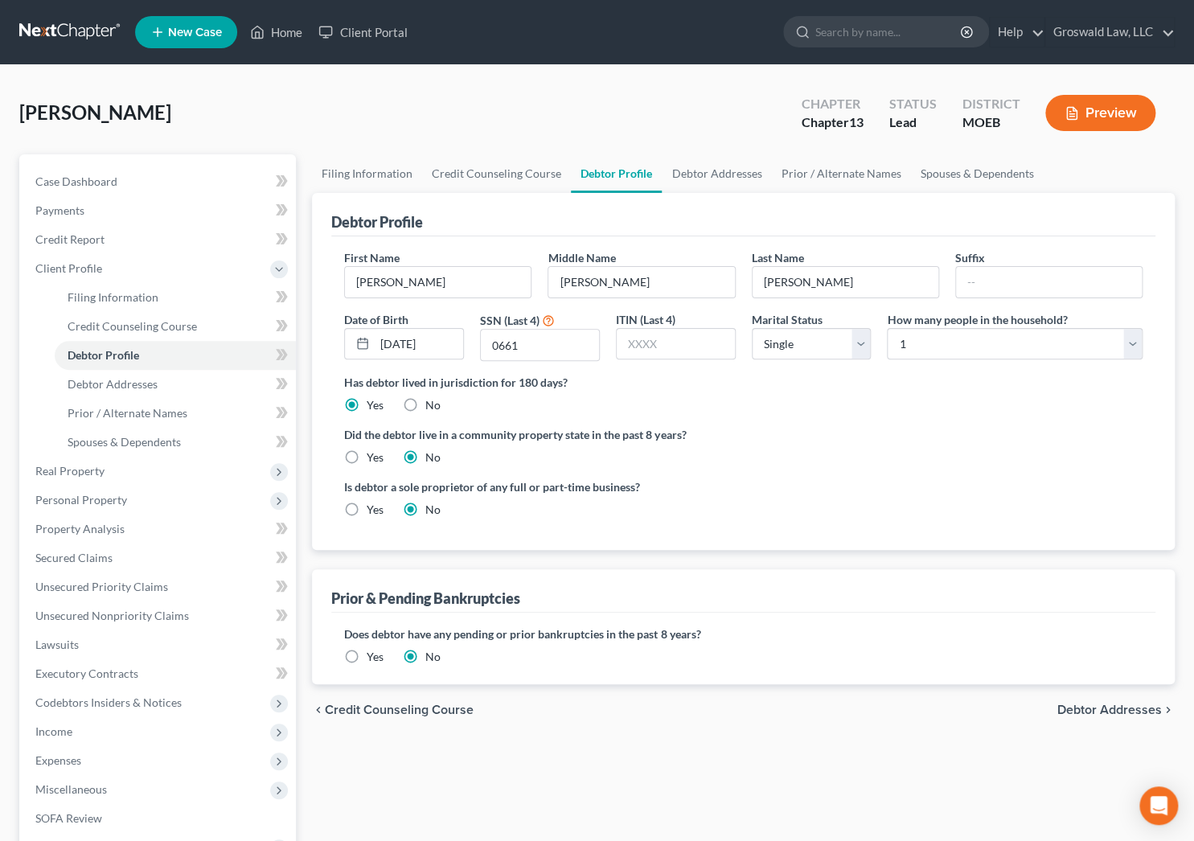
drag, startPoint x: 901, startPoint y: 481, endPoint x: 822, endPoint y: 318, distance: 180.5
click at [901, 478] on div "Is debtor a sole proprietor of any full or part-time business? Yes No" at bounding box center [743, 504] width 815 height 52
click at [703, 172] on link "Debtor Addresses" at bounding box center [716, 173] width 109 height 39
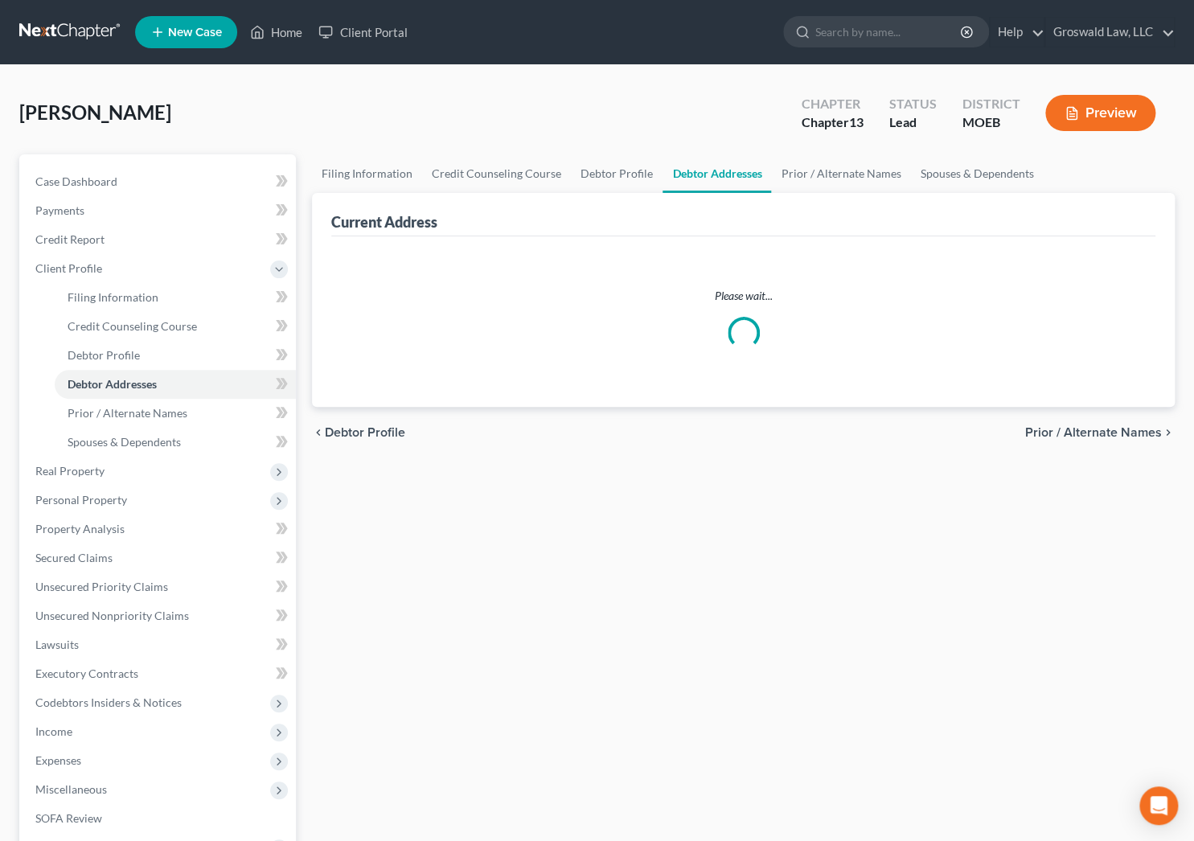
select select "0"
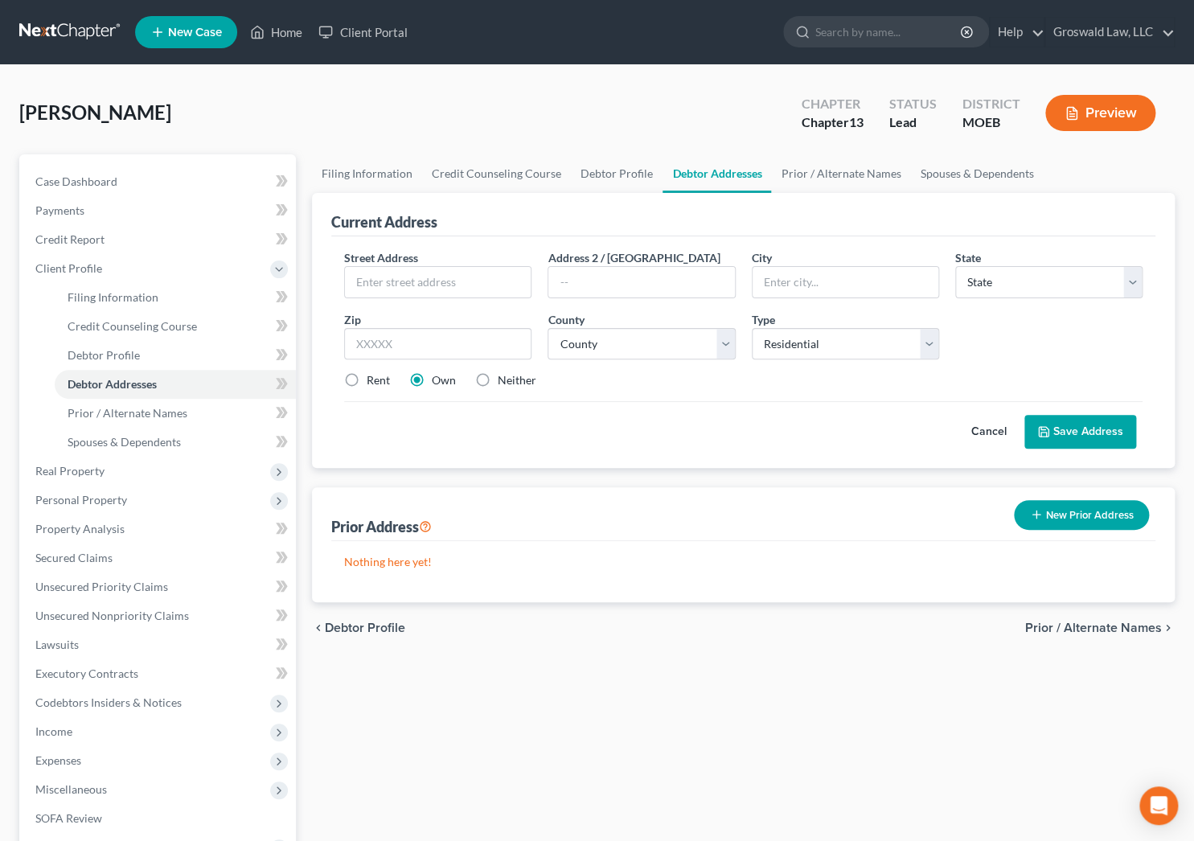
click at [498, 385] on label "Neither" at bounding box center [517, 380] width 39 height 16
click at [504, 383] on input "Neither" at bounding box center [509, 377] width 10 height 10
radio input "true"
click at [432, 378] on label "Own" at bounding box center [444, 380] width 24 height 16
click at [438, 378] on input "Own" at bounding box center [443, 377] width 10 height 10
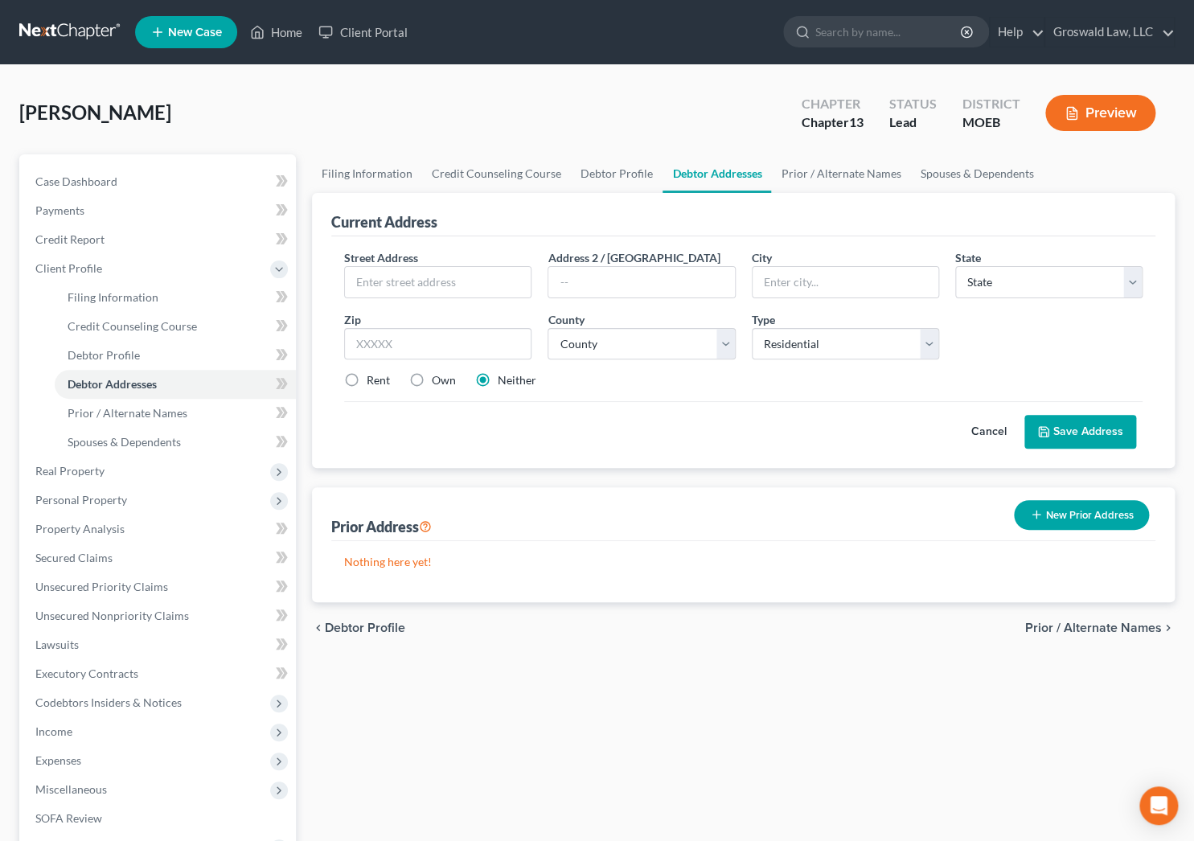
radio input "true"
click at [429, 273] on input "text" at bounding box center [438, 282] width 186 height 31
type input "2357 Madison 208"
type input "63648"
type input "[GEOGRAPHIC_DATA]"
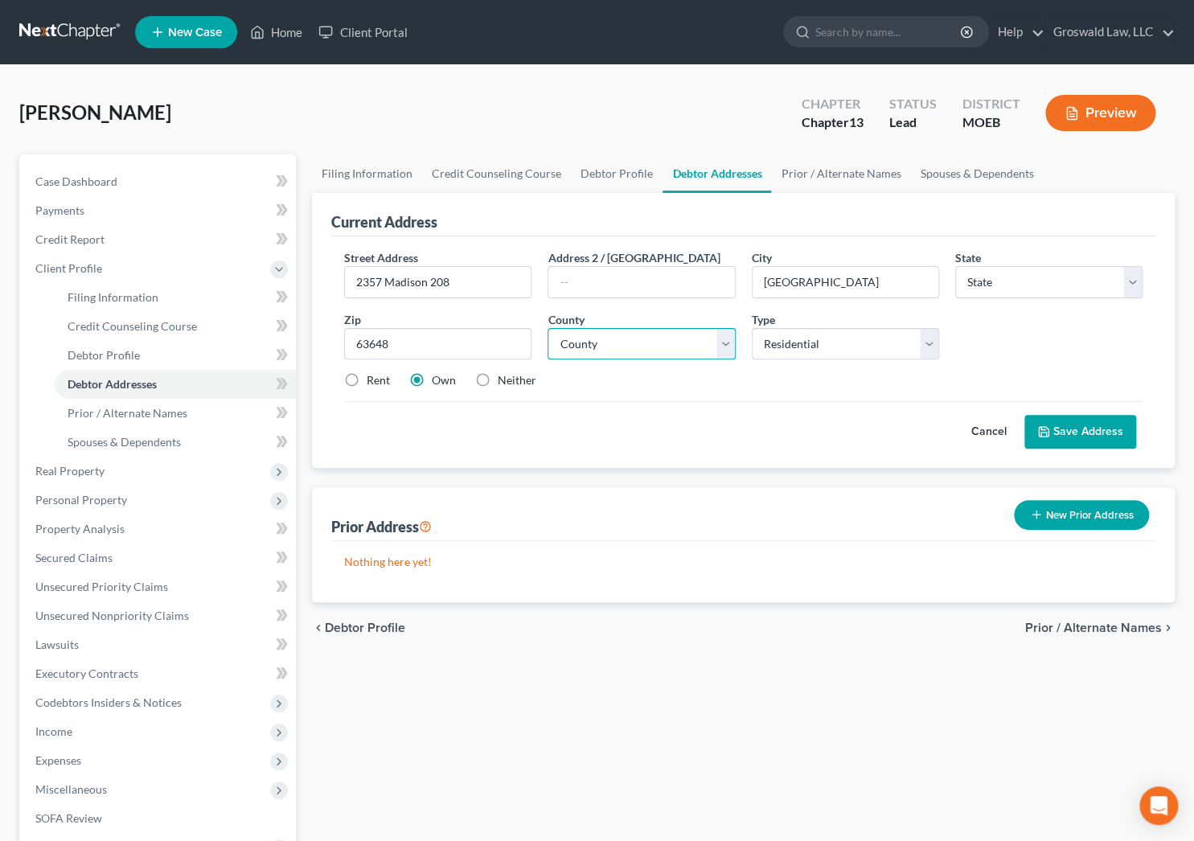
select select "26"
select select "46"
click at [425, 347] on input "63648" at bounding box center [437, 344] width 187 height 32
type input "63649"
select select "60"
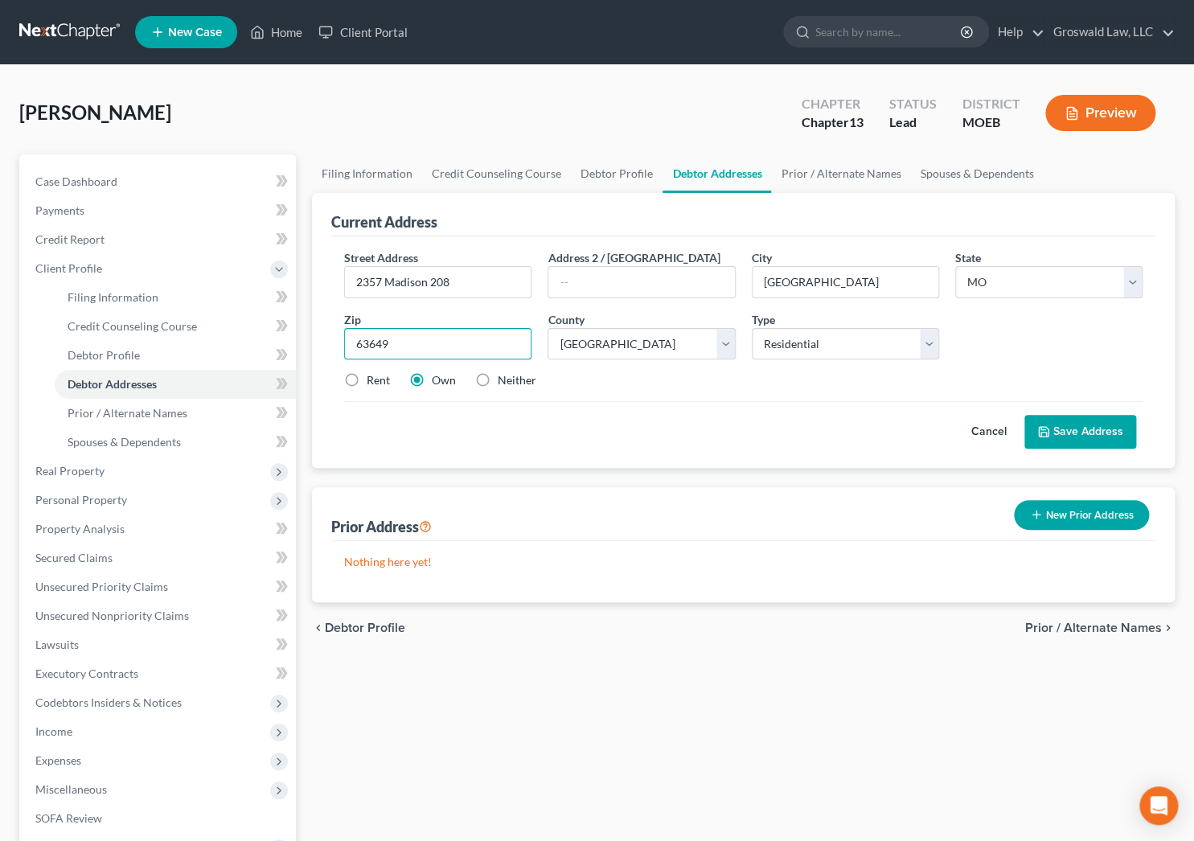
click at [426, 347] on input "63649" at bounding box center [437, 344] width 187 height 32
type input "63645"
type input "[GEOGRAPHIC_DATA]"
click at [1057, 436] on button "Save Address" at bounding box center [1080, 432] width 112 height 34
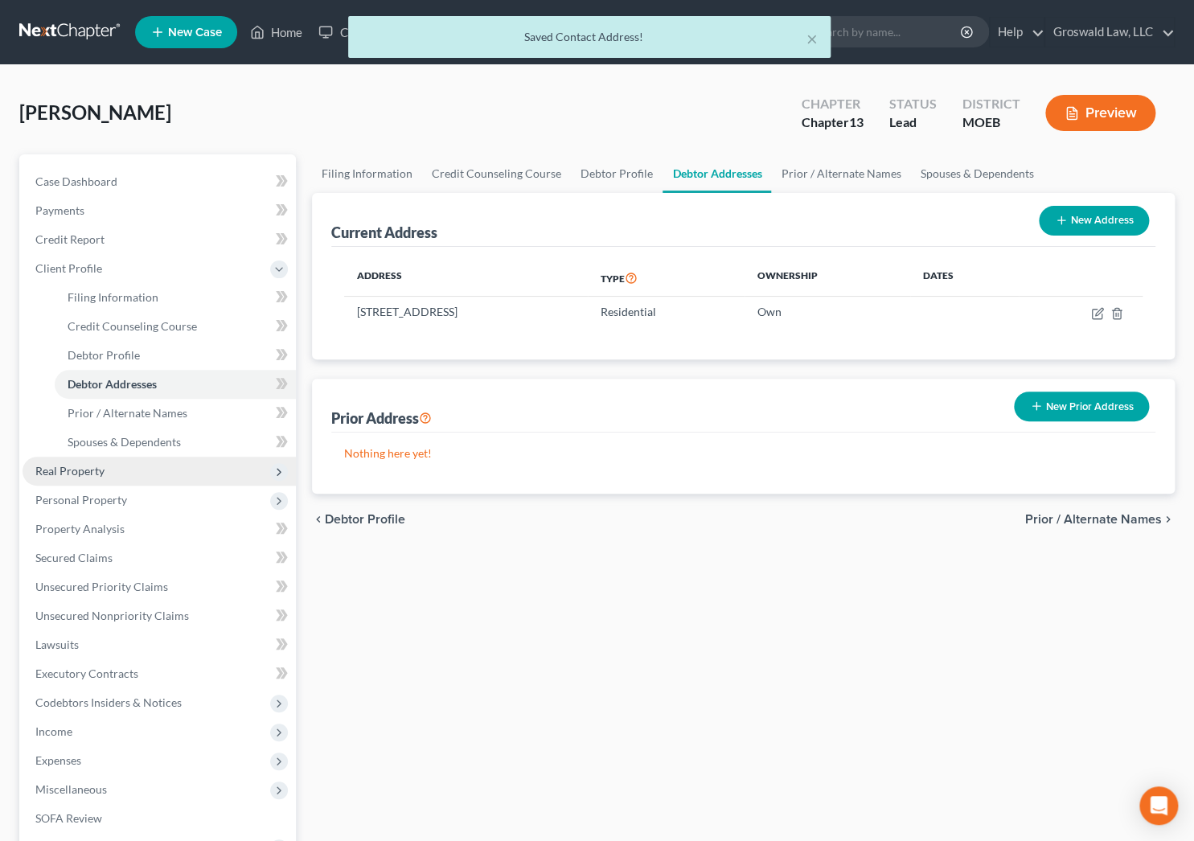
click at [112, 467] on span "Real Property" at bounding box center [159, 471] width 273 height 29
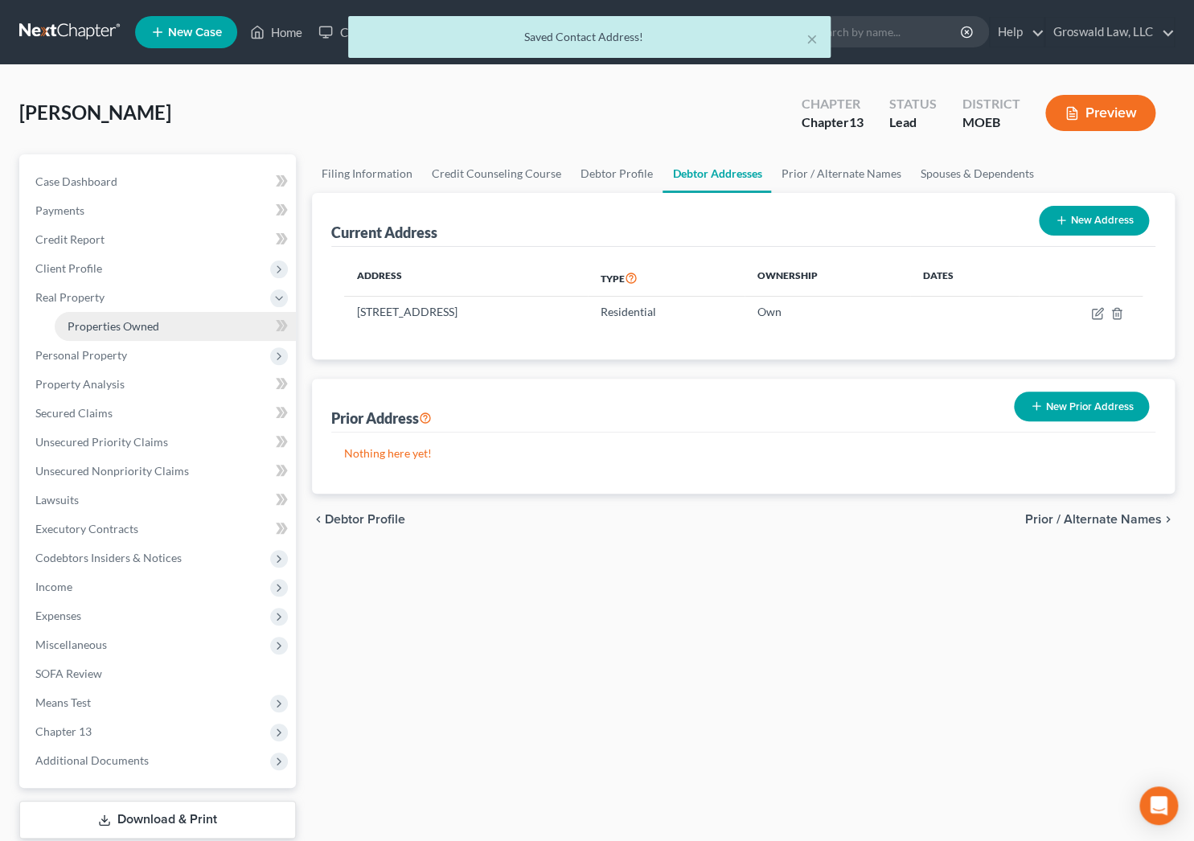
click at [154, 326] on span "Properties Owned" at bounding box center [114, 326] width 92 height 14
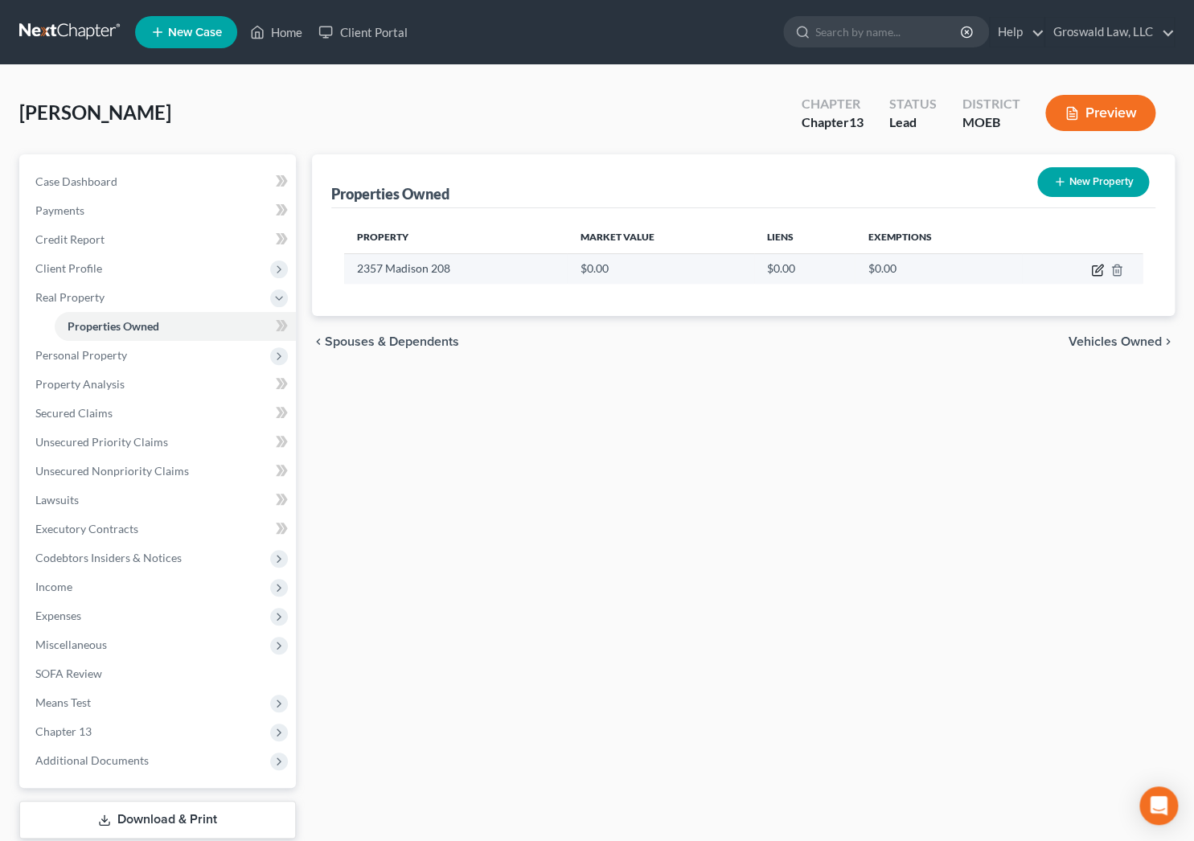
click at [1094, 268] on icon "button" at bounding box center [1097, 270] width 13 height 13
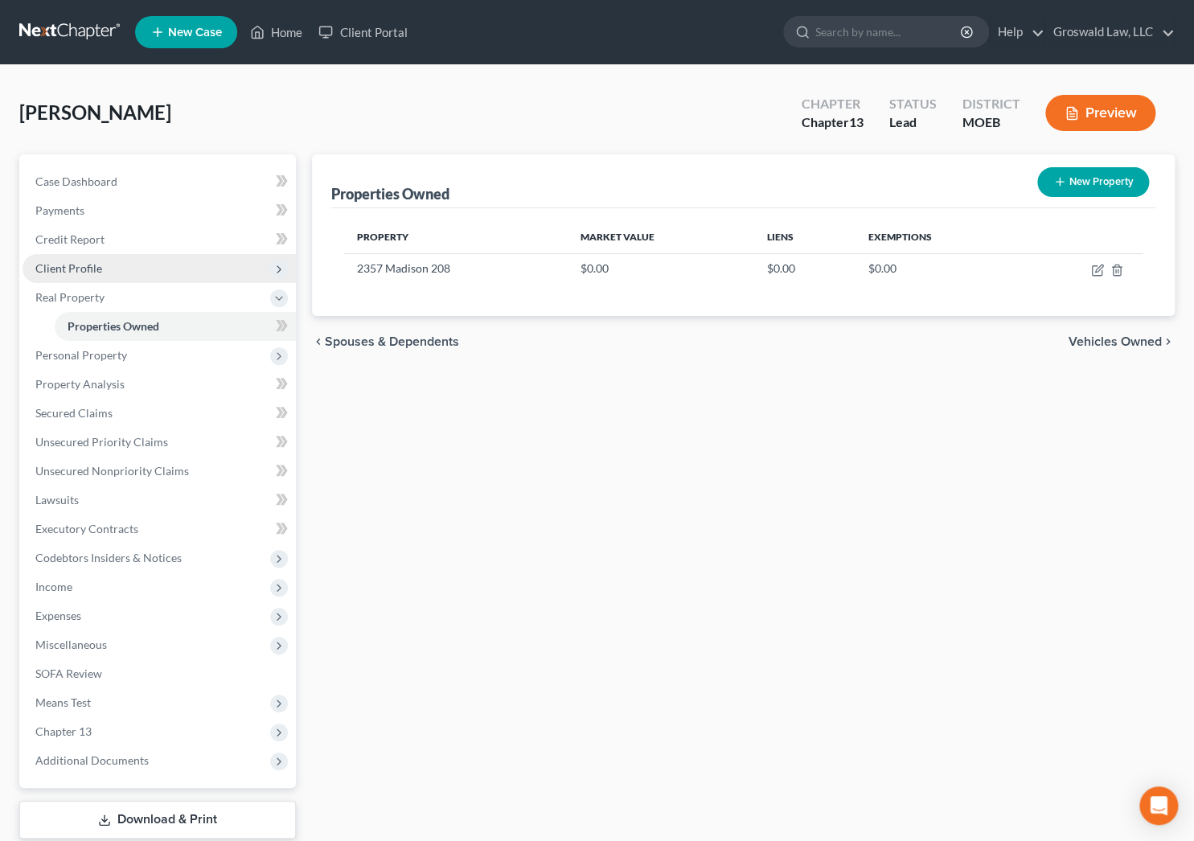
select select "26"
select select "60"
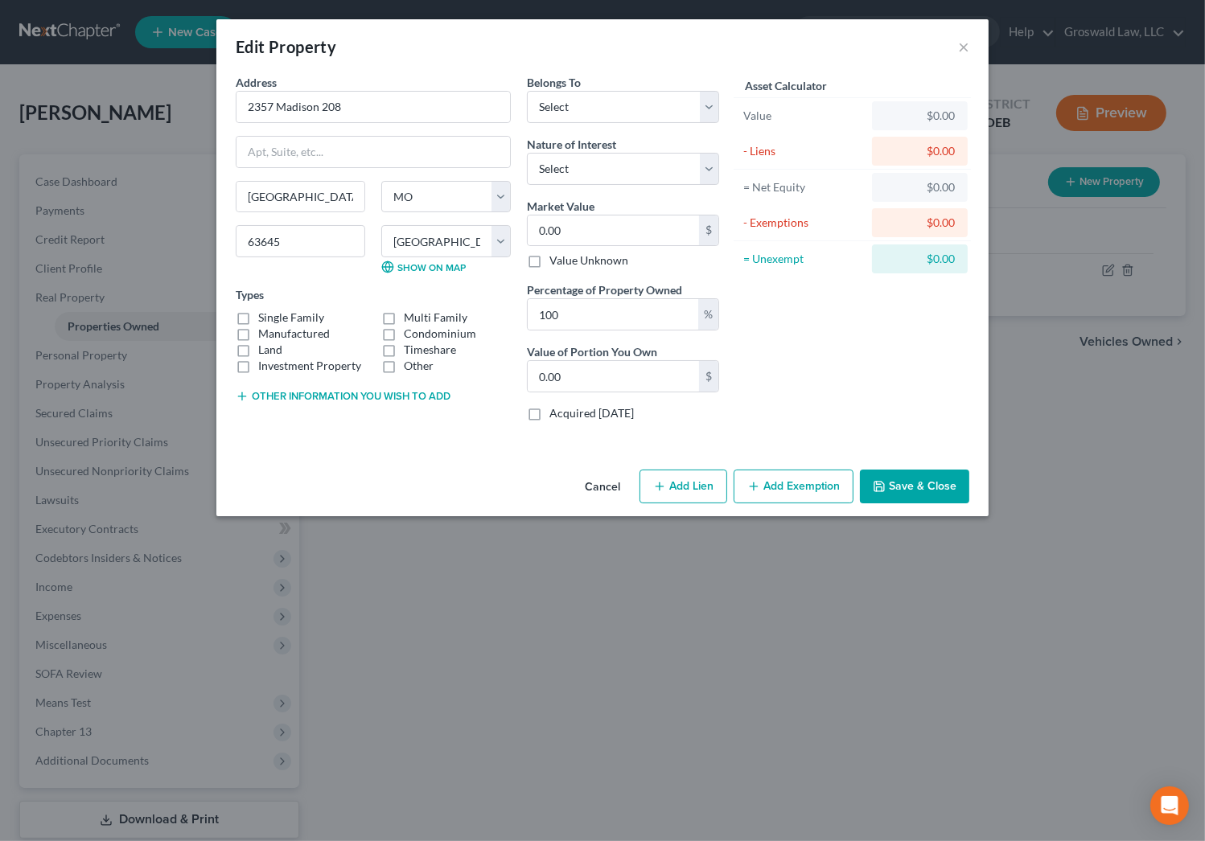
click at [258, 315] on label "Single Family" at bounding box center [291, 318] width 66 height 16
click at [265, 315] on input "Single Family" at bounding box center [270, 315] width 10 height 10
checkbox input "true"
click at [595, 105] on select "Select Debtor 1 Only Debtor 2 Only Debtor 1 And Debtor 2 Only At Least One Of T…" at bounding box center [623, 107] width 192 height 32
select select "0"
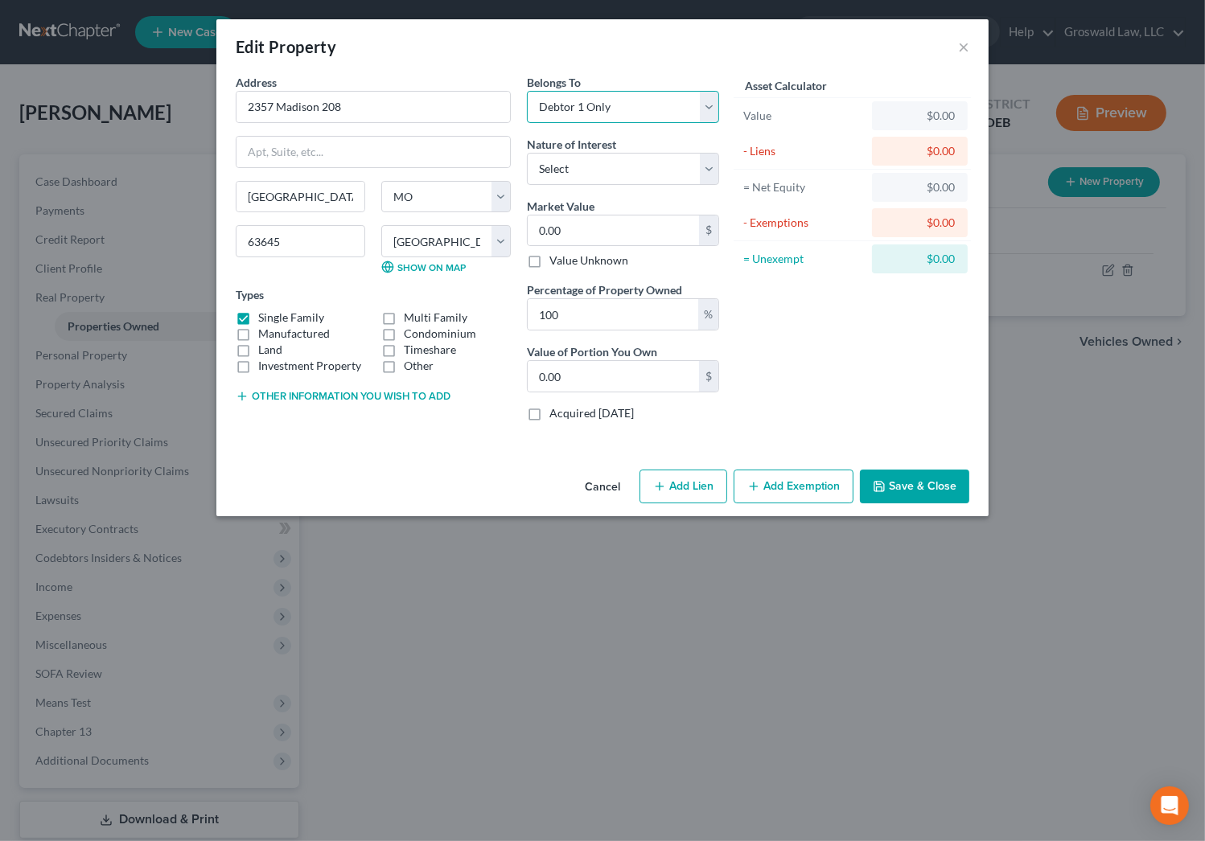
click at [527, 91] on select "Select Debtor 1 Only Debtor 2 Only Debtor 1 And Debtor 2 Only At Least One Of T…" at bounding box center [623, 107] width 192 height 32
click at [588, 172] on select "Select Fee Simple Joint Tenant Life Estate Equitable Interest Future Interest T…" at bounding box center [623, 169] width 192 height 32
select select "0"
click at [527, 153] on select "Select Fee Simple Joint Tenant Life Estate Equitable Interest Future Interest T…" at bounding box center [623, 169] width 192 height 32
click at [926, 482] on button "Save & Close" at bounding box center [914, 487] width 109 height 34
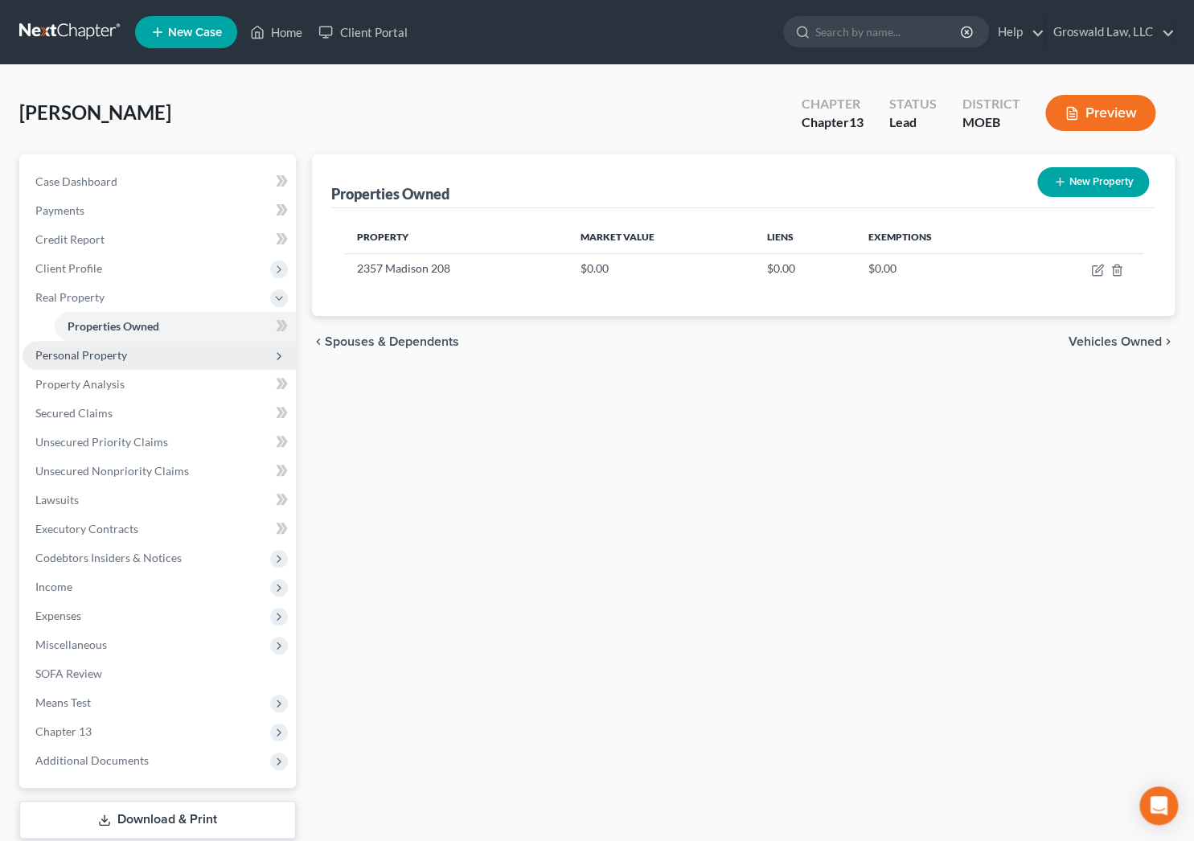
click at [90, 354] on span "Personal Property" at bounding box center [81, 355] width 92 height 14
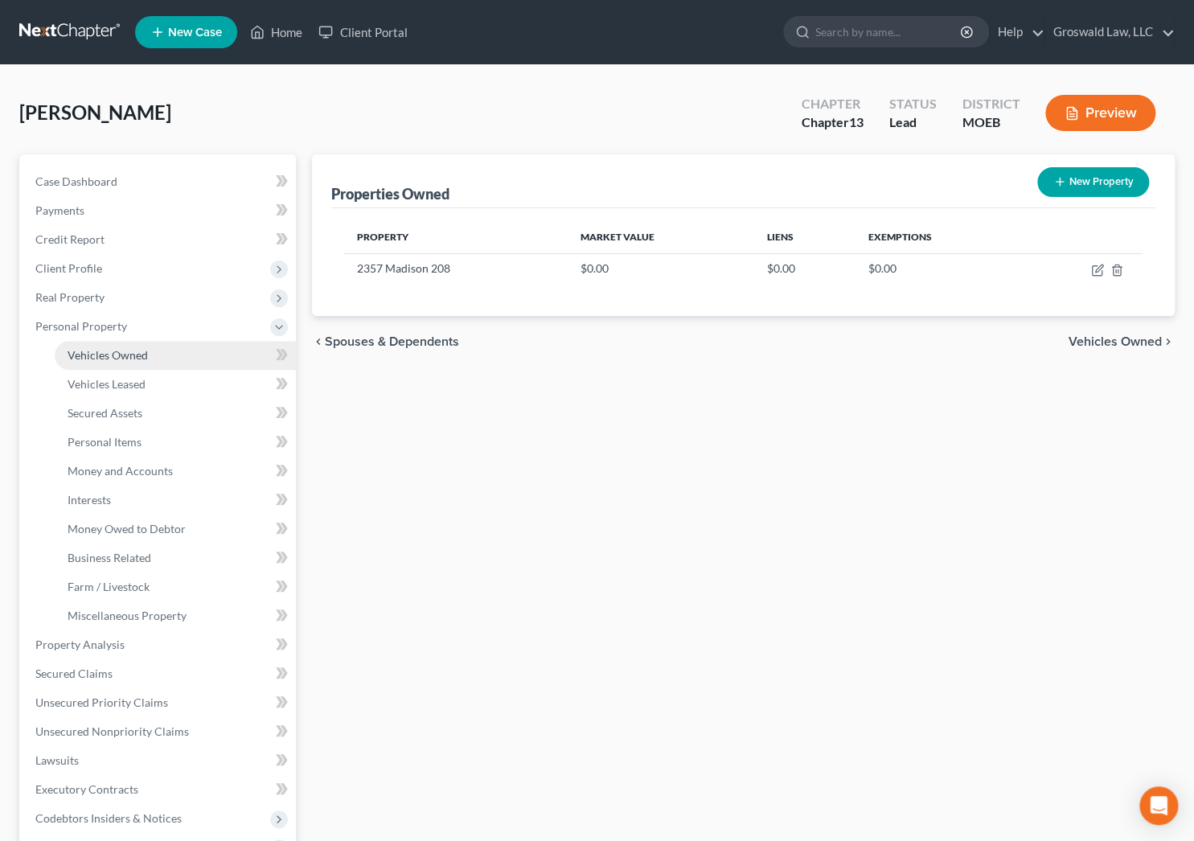
click at [154, 343] on link "Vehicles Owned" at bounding box center [175, 355] width 241 height 29
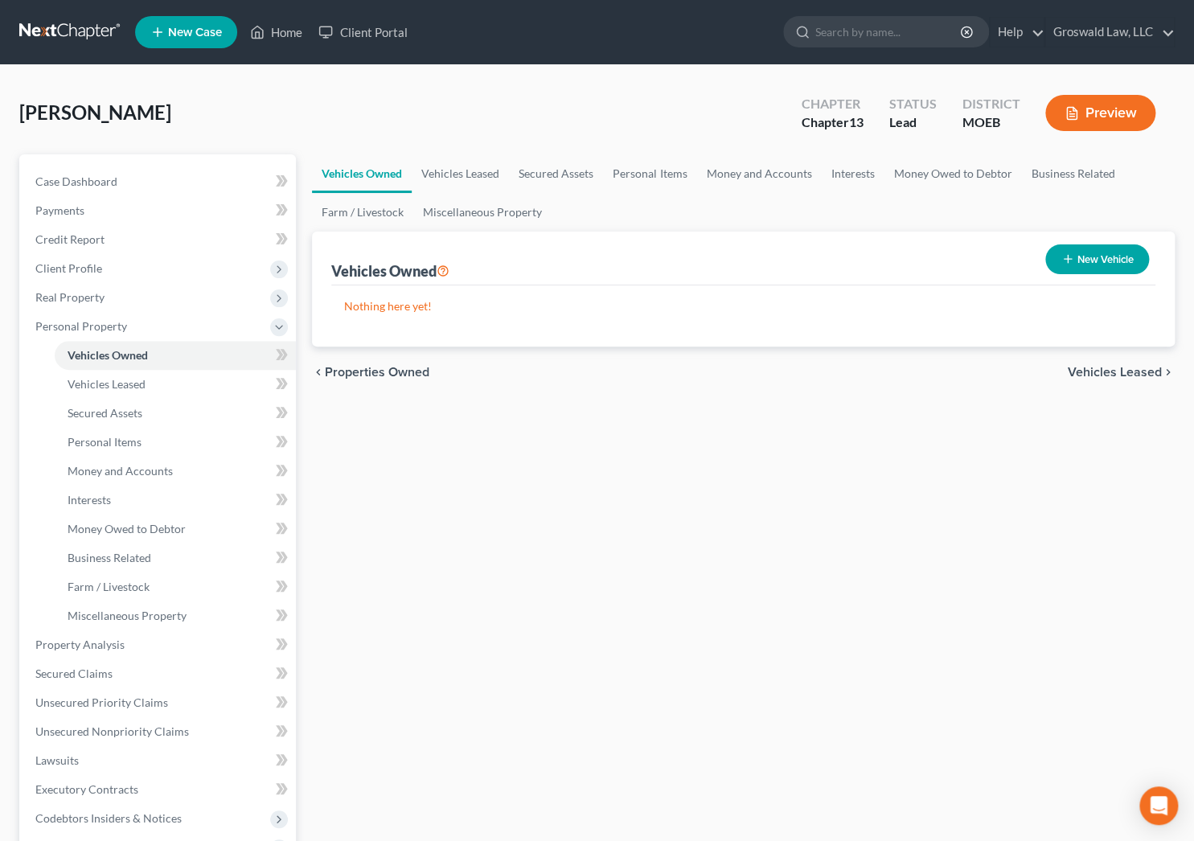
click at [1098, 258] on button "New Vehicle" at bounding box center [1097, 259] width 104 height 30
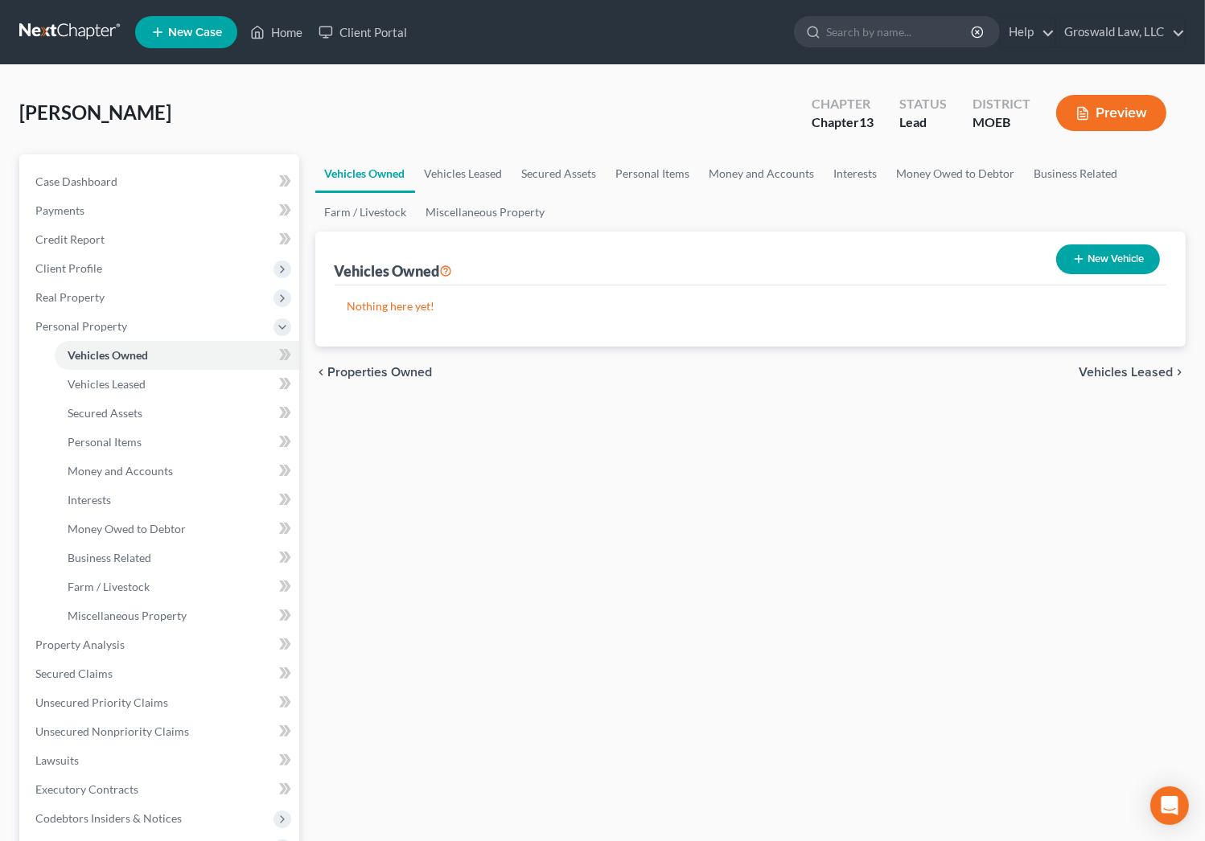
select select "0"
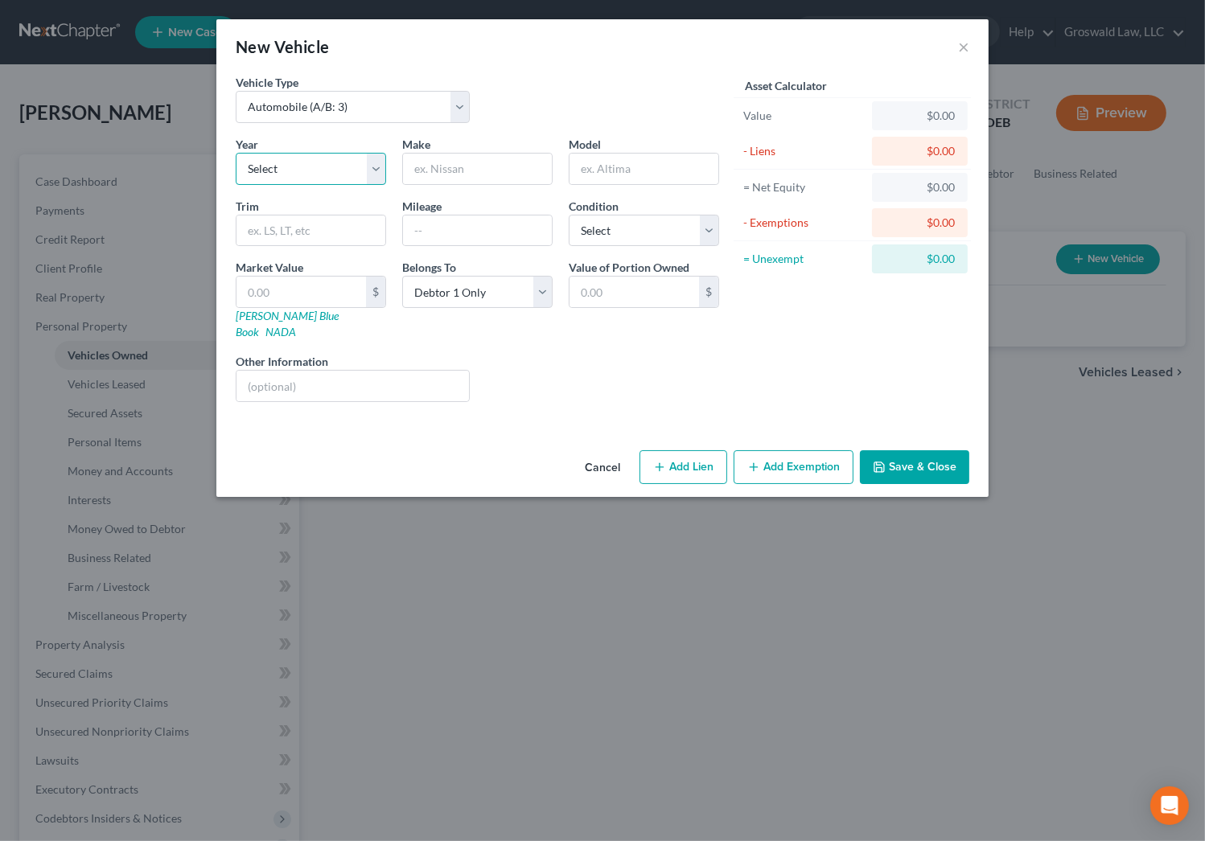
click at [356, 164] on select "Select 2026 2025 2024 2023 2022 2021 2020 2019 2018 2017 2016 2015 2014 2013 20…" at bounding box center [311, 169] width 150 height 32
select select "8"
click at [236, 153] on select "Select 2026 2025 2024 2023 2022 2021 2020 2019 2018 2017 2016 2015 2014 2013 20…" at bounding box center [311, 169] width 150 height 32
drag, startPoint x: 459, startPoint y: 170, endPoint x: 455, endPoint y: 139, distance: 30.8
click at [455, 153] on div at bounding box center [477, 169] width 150 height 32
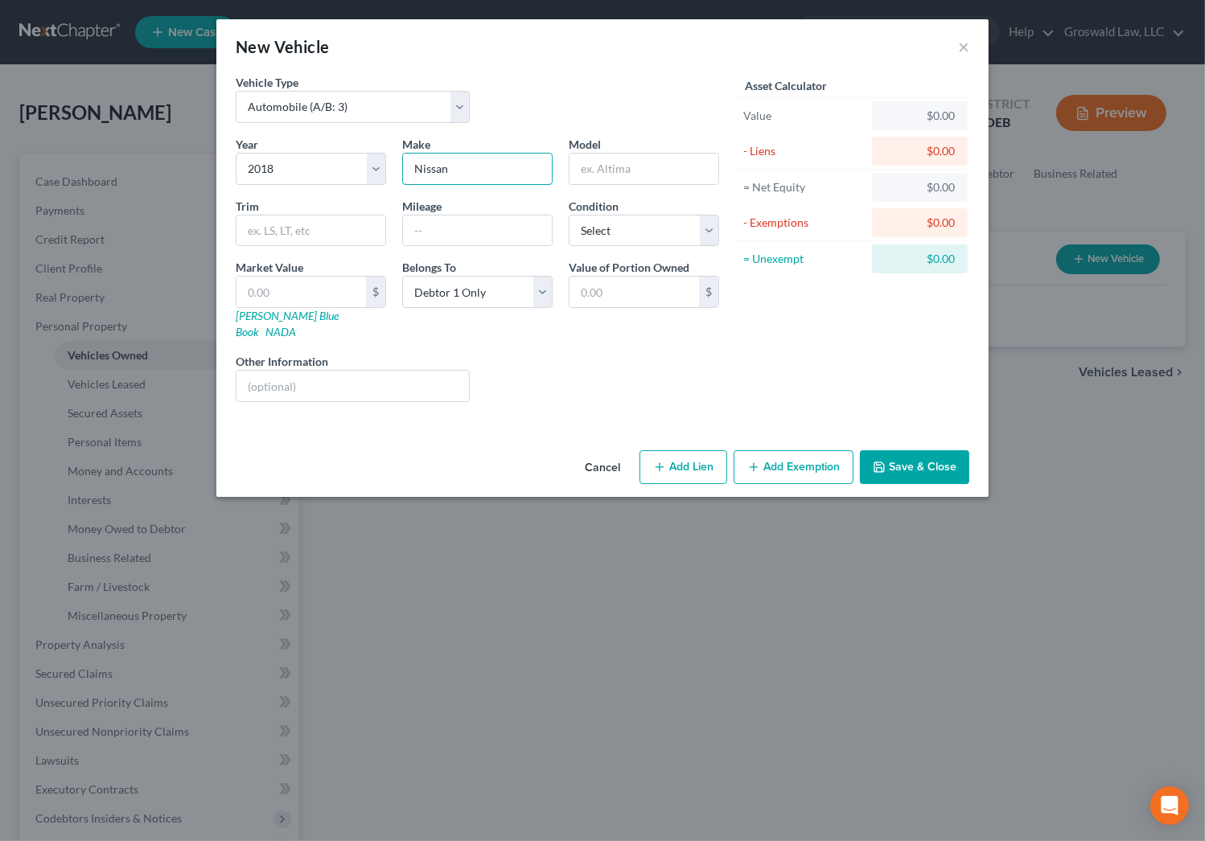
type input "Nissan"
type input "Rogue SV"
click at [693, 456] on button "Add Lien" at bounding box center [683, 467] width 88 height 34
select select "0"
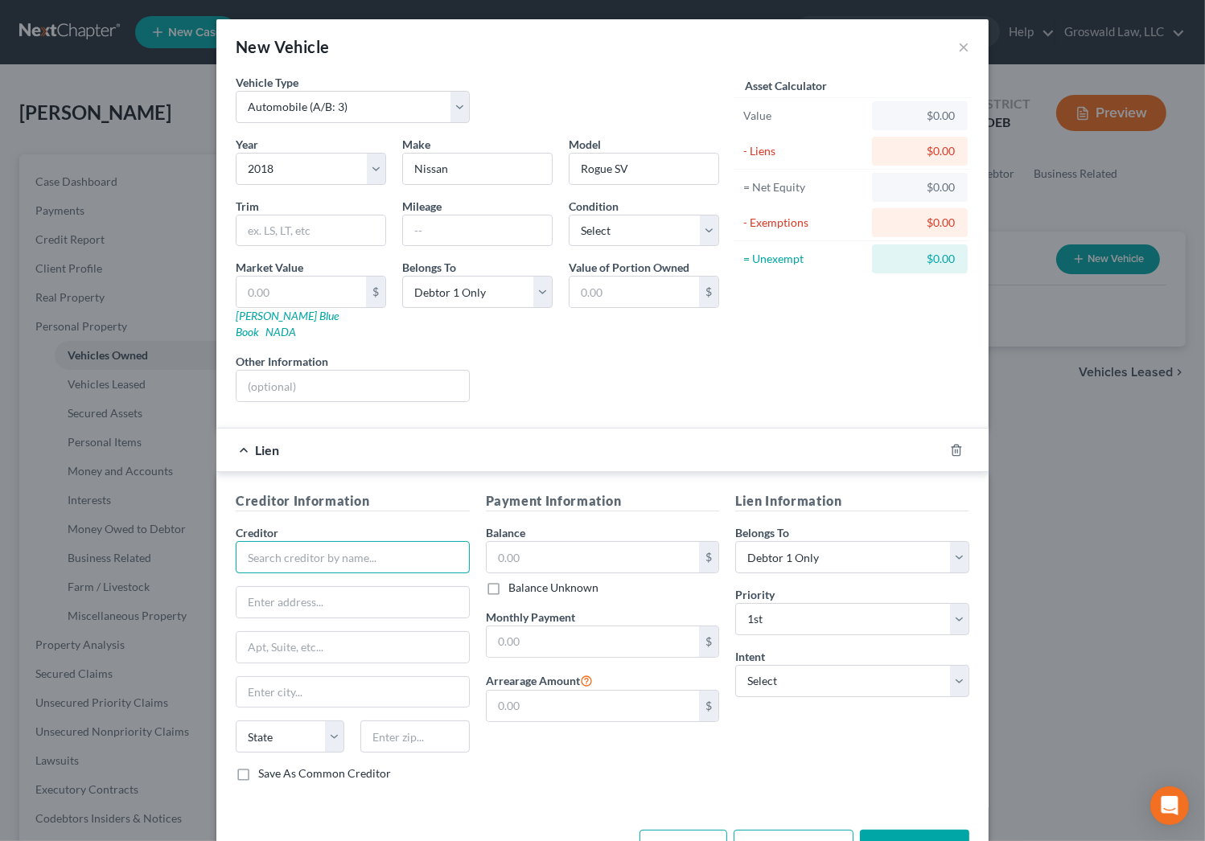
drag, startPoint x: 340, startPoint y: 541, endPoint x: 325, endPoint y: 542, distance: 15.3
click at [337, 541] on input "text" at bounding box center [353, 557] width 234 height 32
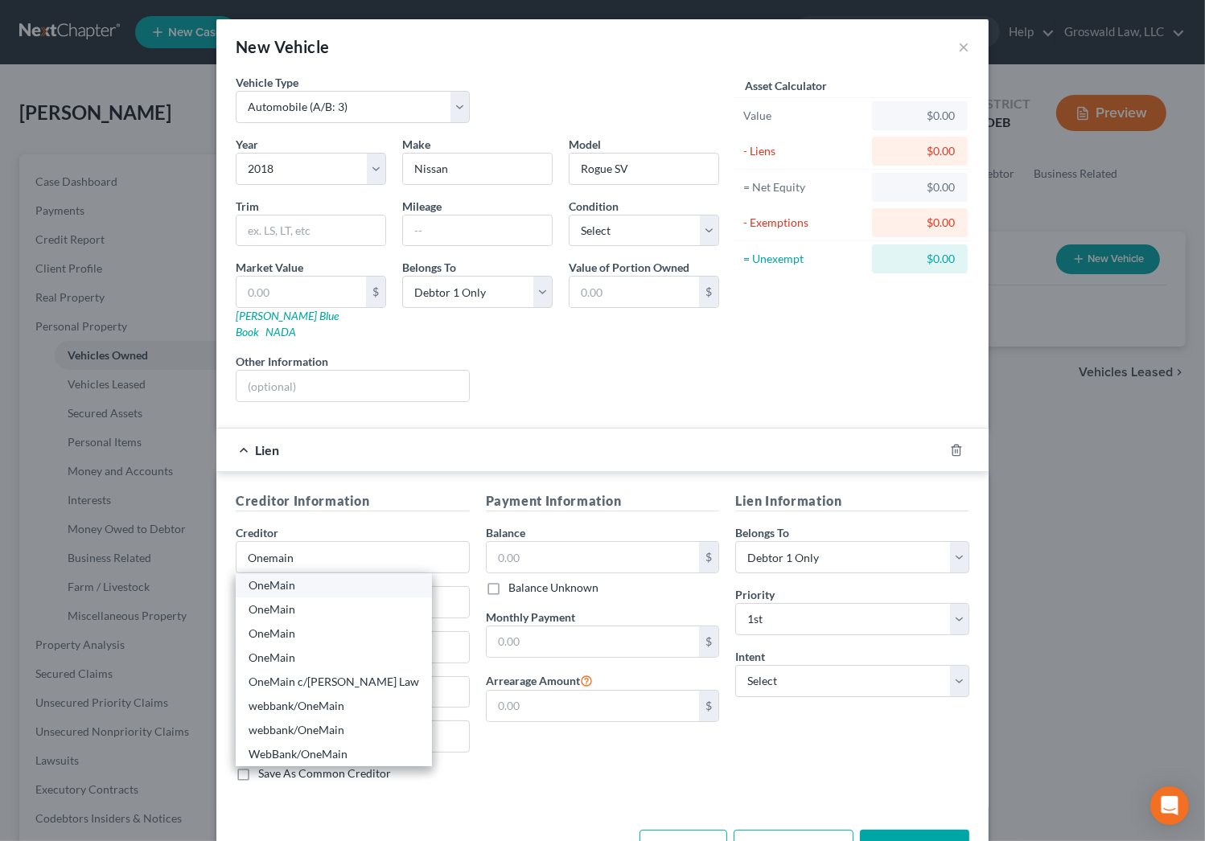
click at [320, 577] on div "OneMain" at bounding box center [333, 585] width 170 height 16
type input "OneMain"
type input "[STREET_ADDRESS]"
type input "[GEOGRAPHIC_DATA]"
select select "21"
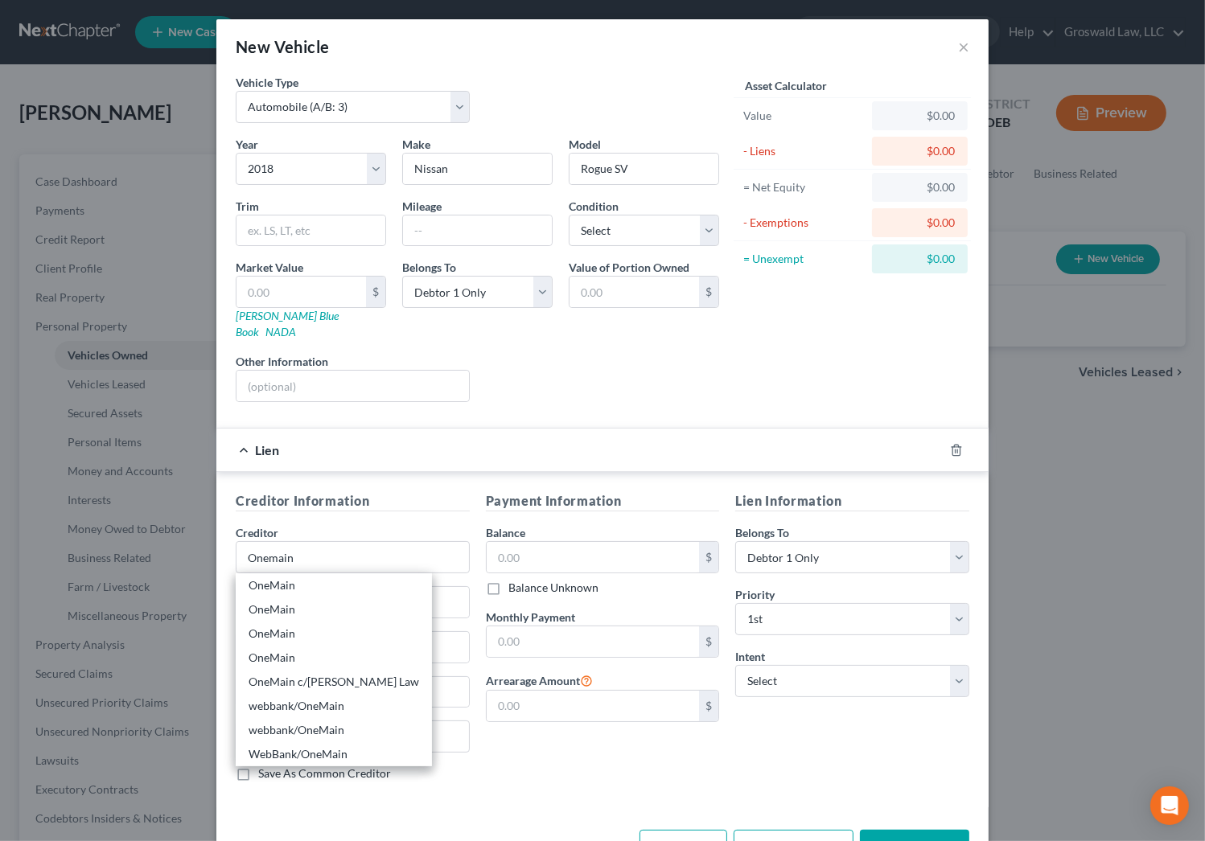
type input "21202"
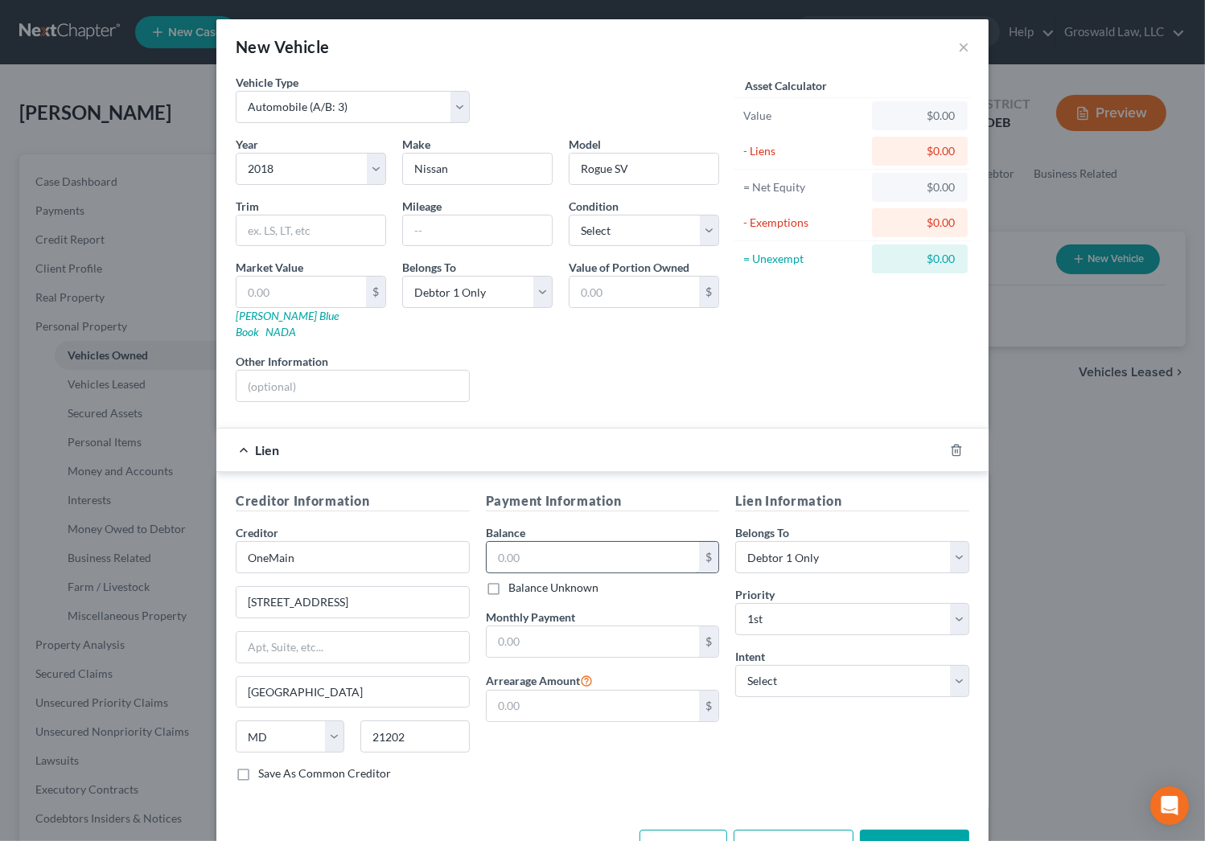
click at [556, 543] on input "text" at bounding box center [592, 557] width 213 height 31
type input "16,000"
click at [938, 830] on button "Save & Close" at bounding box center [914, 847] width 109 height 34
